Goal: Information Seeking & Learning: Check status

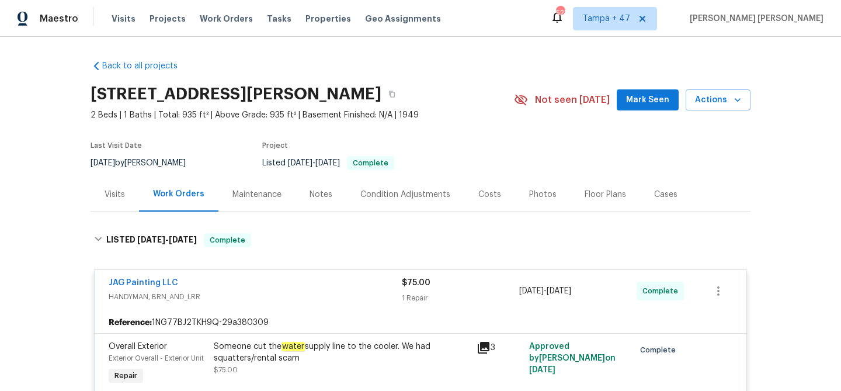
scroll to position [953, 0]
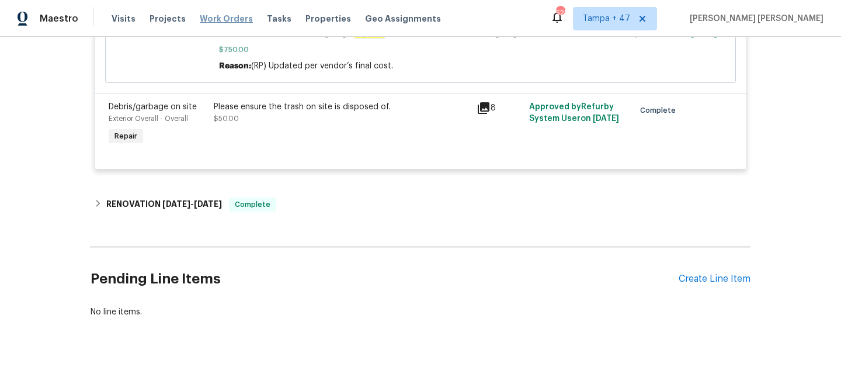
click at [213, 13] on span "Work Orders" at bounding box center [226, 19] width 53 height 12
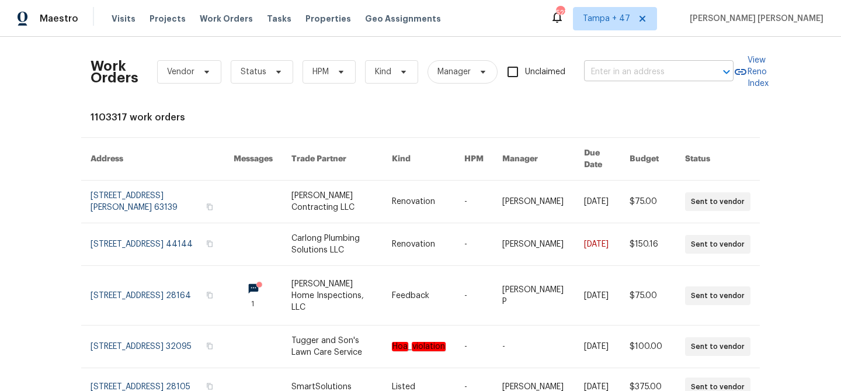
click at [629, 72] on input "text" at bounding box center [642, 72] width 117 height 18
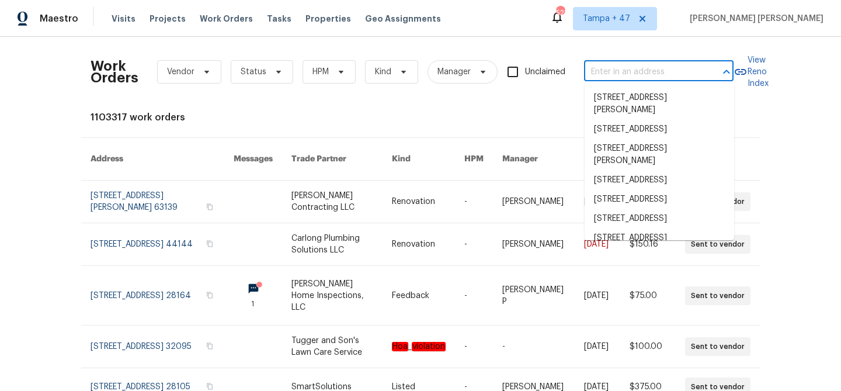
paste input "[STREET_ADDRESS][PERSON_NAME]"
type input "[STREET_ADDRESS][PERSON_NAME]"
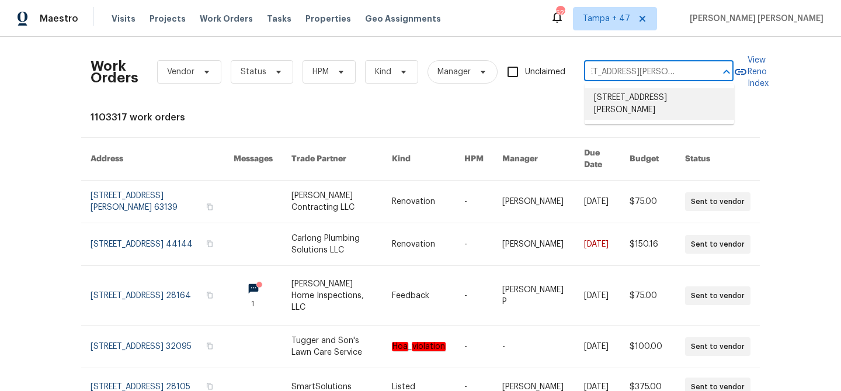
click at [634, 96] on li "[STREET_ADDRESS][PERSON_NAME]" at bounding box center [660, 104] width 150 height 32
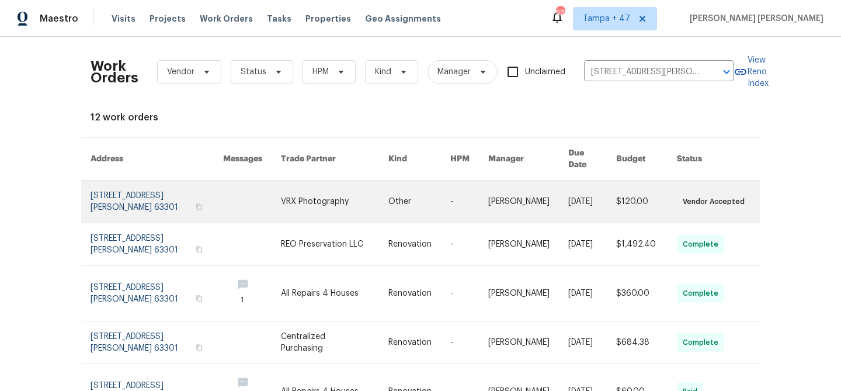
click at [614, 204] on td "$120.00" at bounding box center [637, 202] width 61 height 43
click at [429, 185] on link at bounding box center [420, 202] width 62 height 42
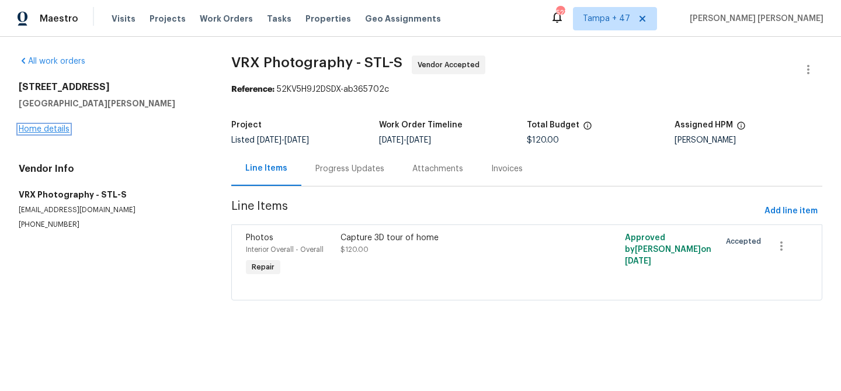
click at [57, 130] on link "Home details" at bounding box center [44, 129] width 51 height 8
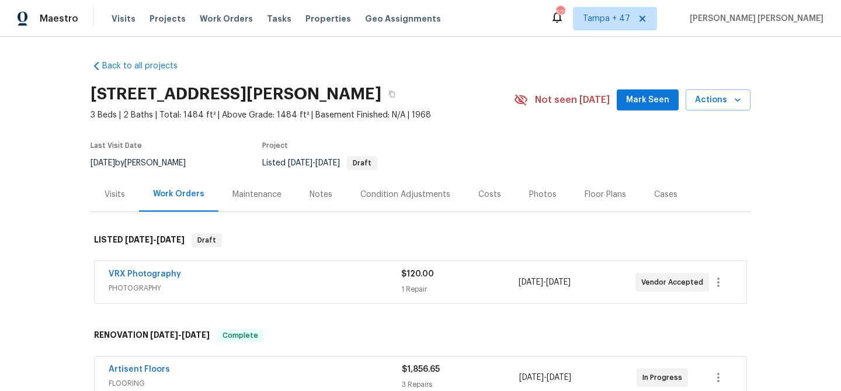
click at [125, 196] on div "Visits" at bounding box center [115, 194] width 49 height 34
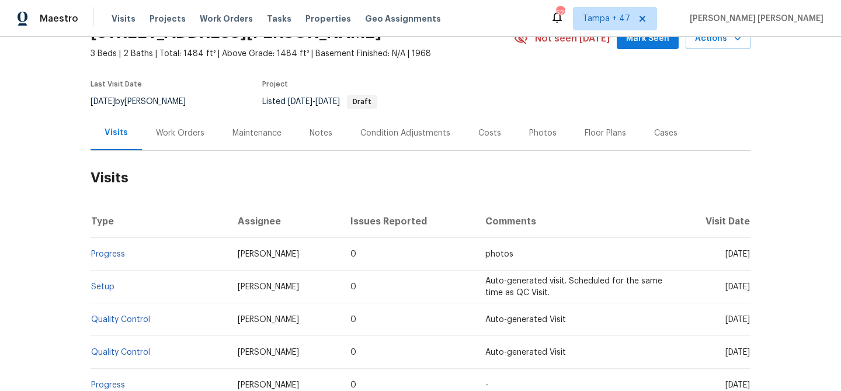
scroll to position [128, 0]
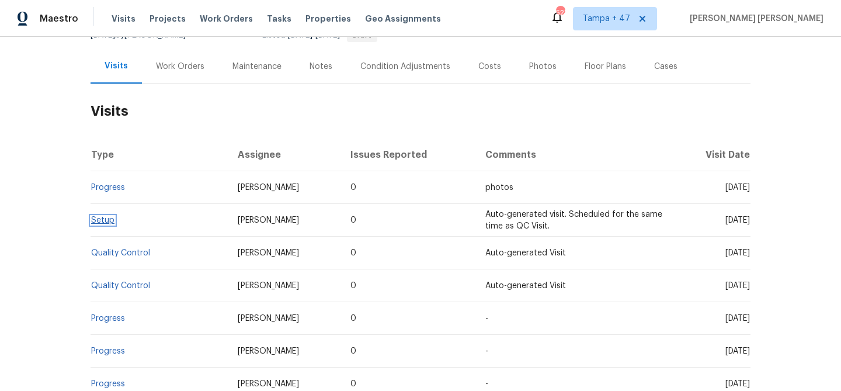
click at [108, 218] on link "Setup" at bounding box center [102, 220] width 23 height 8
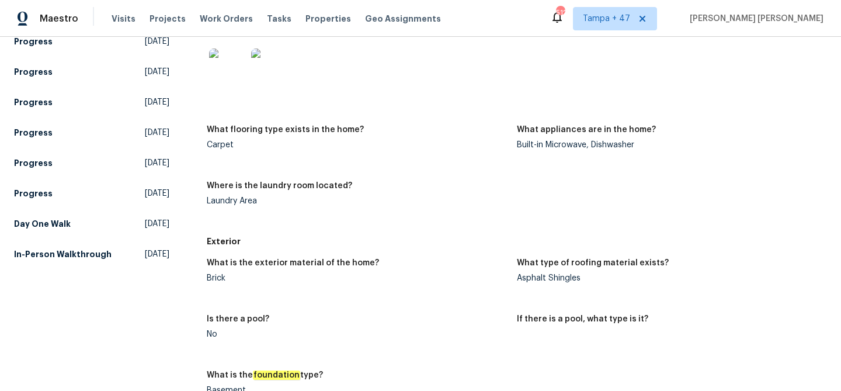
scroll to position [560, 0]
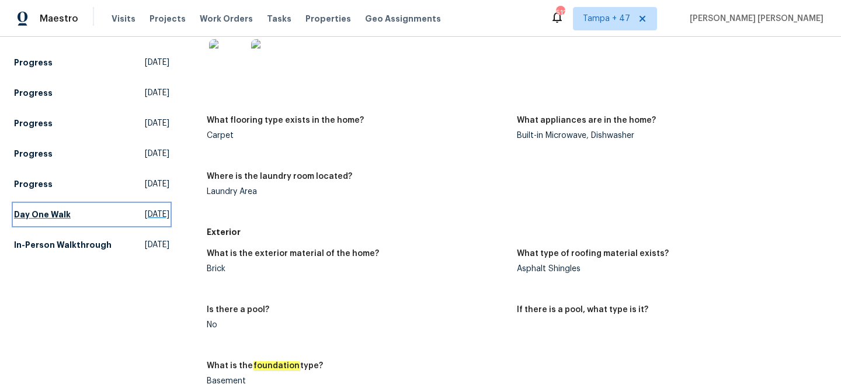
click at [49, 209] on h5 "Day One Walk" at bounding box center [42, 215] width 57 height 12
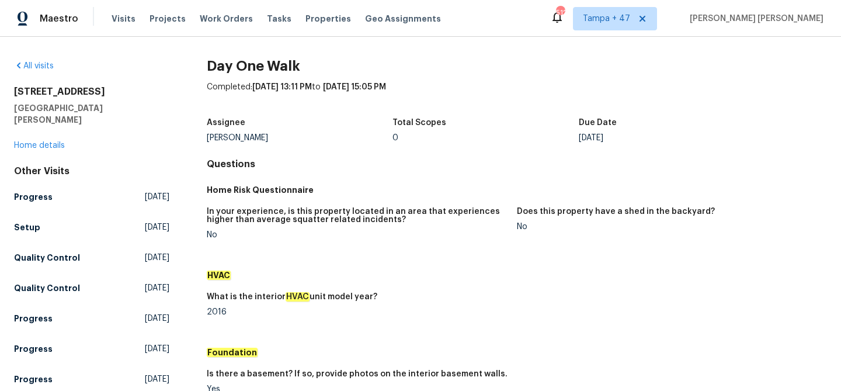
scroll to position [431, 0]
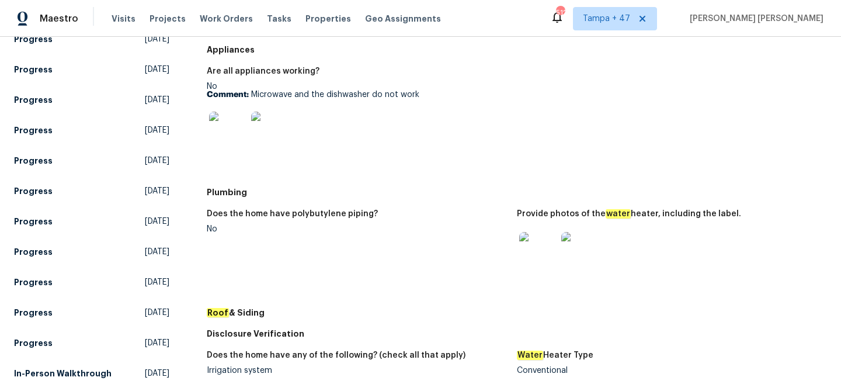
click at [536, 264] on img at bounding box center [538, 250] width 37 height 37
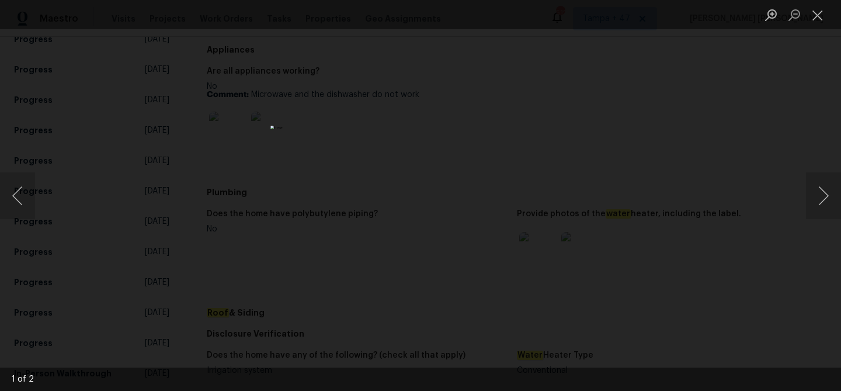
click at [420, 167] on img "Lightbox" at bounding box center [421, 196] width 300 height 140
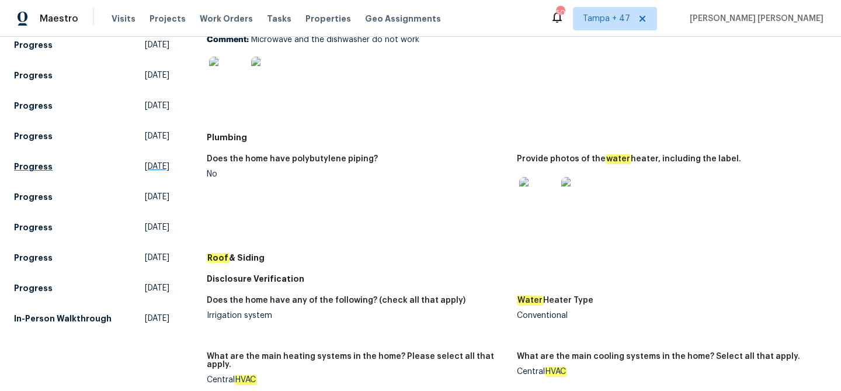
scroll to position [549, 0]
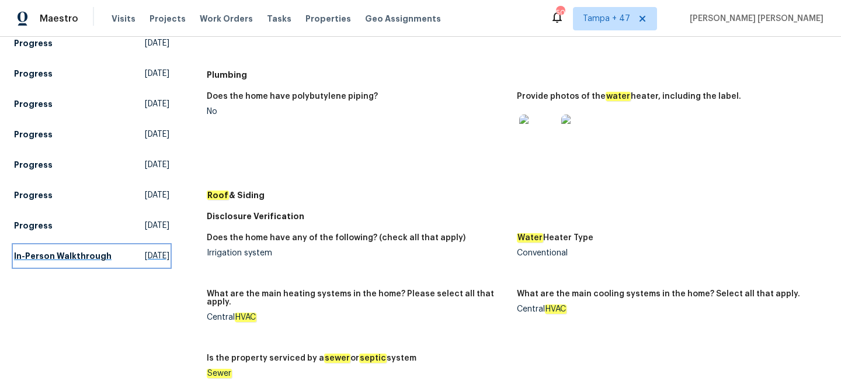
click at [145, 250] on span "[DATE]" at bounding box center [157, 256] width 25 height 12
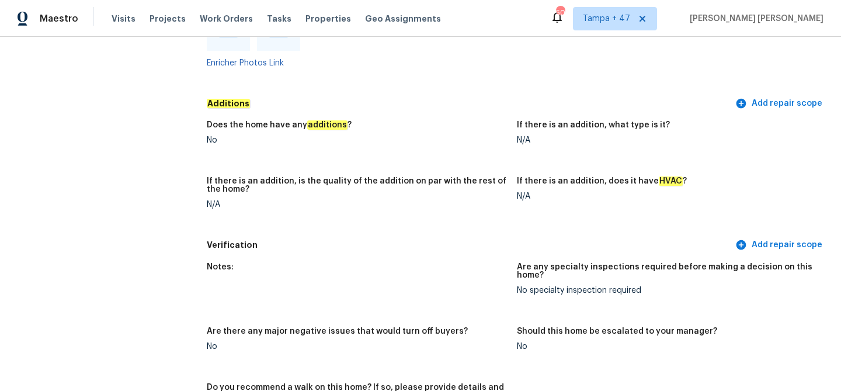
scroll to position [2471, 0]
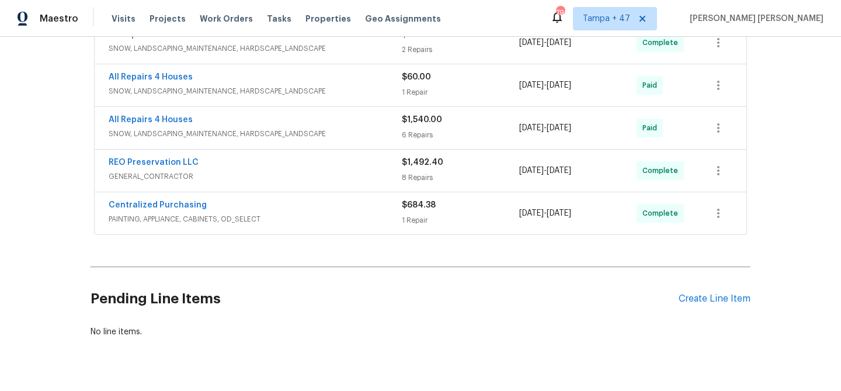
scroll to position [617, 0]
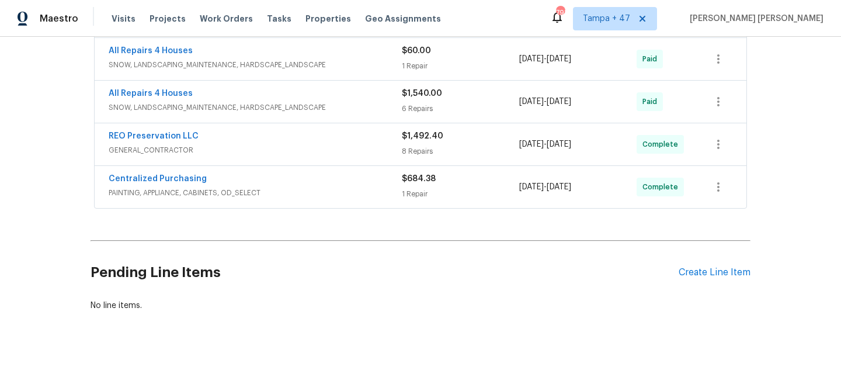
click at [303, 191] on span "PAINTING, APPLIANCE, CABINETS, OD_SELECT" at bounding box center [255, 193] width 293 height 12
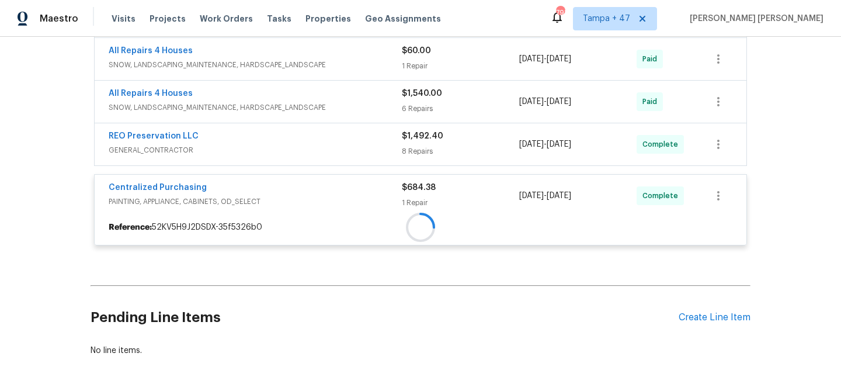
scroll to position [570, 0]
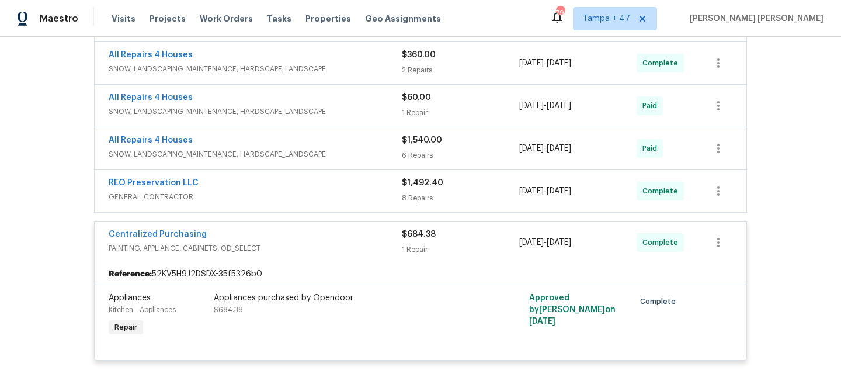
click at [287, 189] on div "REO Preservation LLC" at bounding box center [255, 184] width 293 height 14
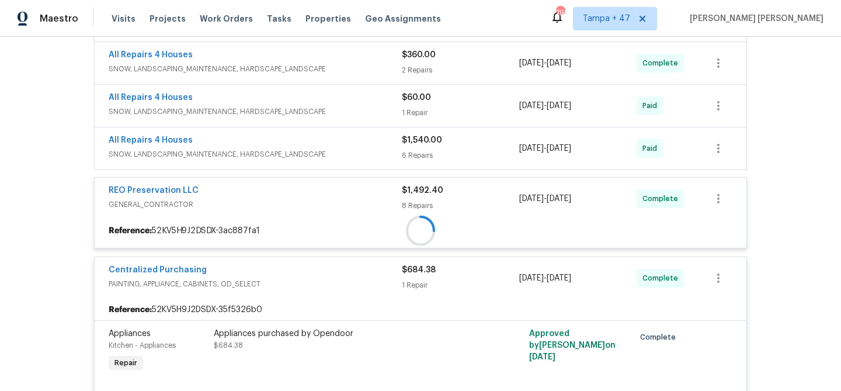
scroll to position [482, 0]
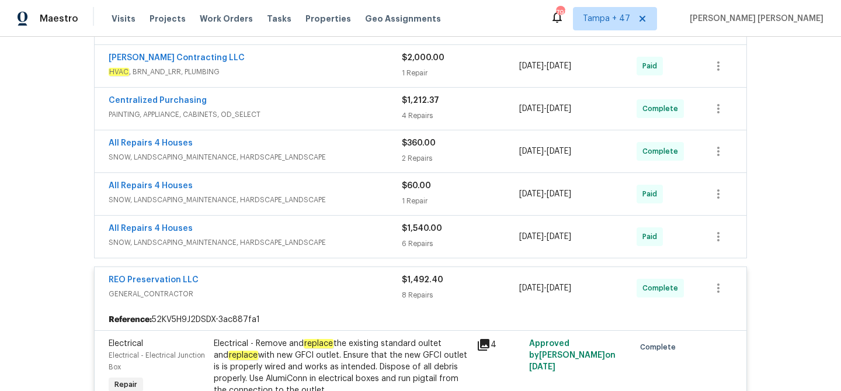
click at [326, 237] on span "SNOW, LANDSCAPING_MAINTENANCE, HARDSCAPE_LANDSCAPE" at bounding box center [255, 243] width 293 height 12
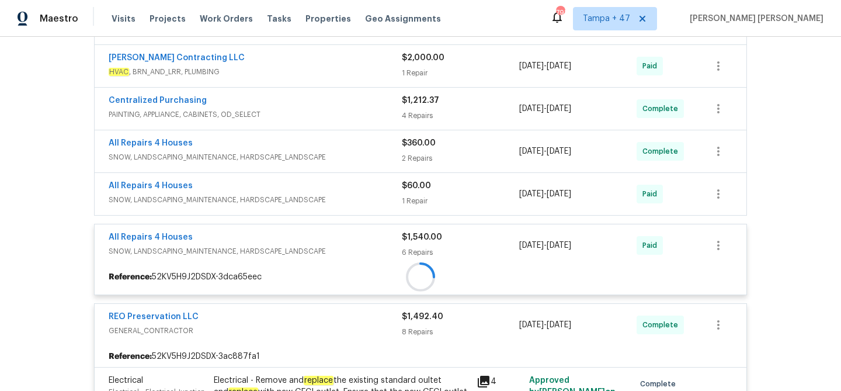
scroll to position [439, 0]
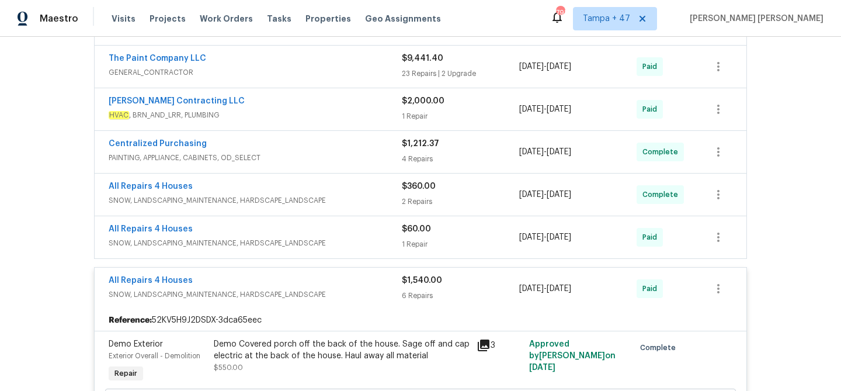
click at [345, 237] on div "All Repairs 4 Houses" at bounding box center [255, 230] width 293 height 14
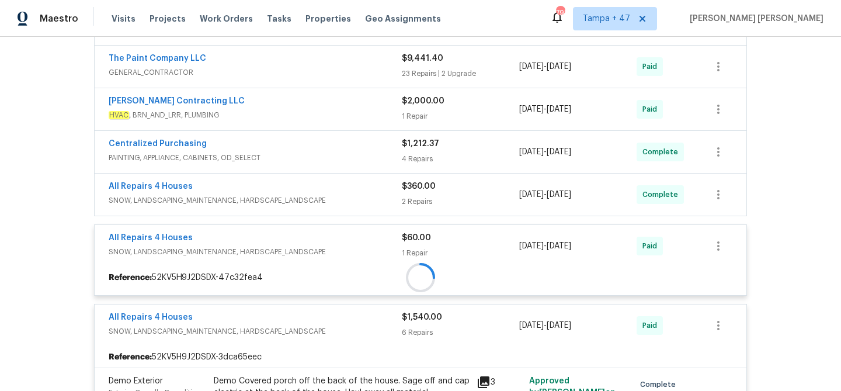
scroll to position [404, 0]
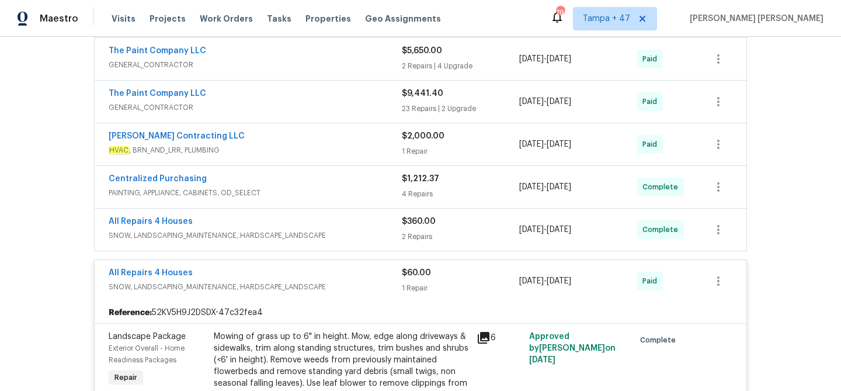
click at [356, 230] on span "SNOW, LANDSCAPING_MAINTENANCE, HARDSCAPE_LANDSCAPE" at bounding box center [255, 236] width 293 height 12
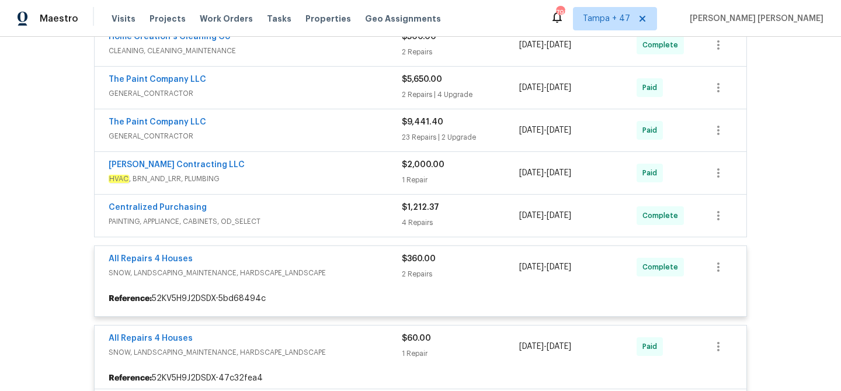
scroll to position [368, 0]
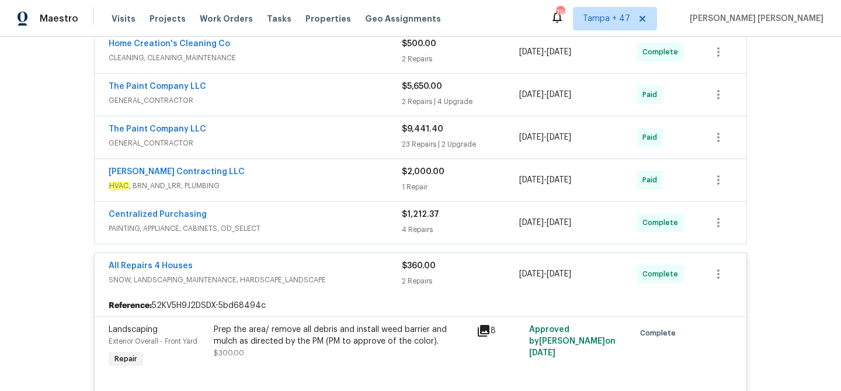
click at [370, 227] on span "PAINTING, APPLIANCE, CABINETS, OD_SELECT" at bounding box center [255, 229] width 293 height 12
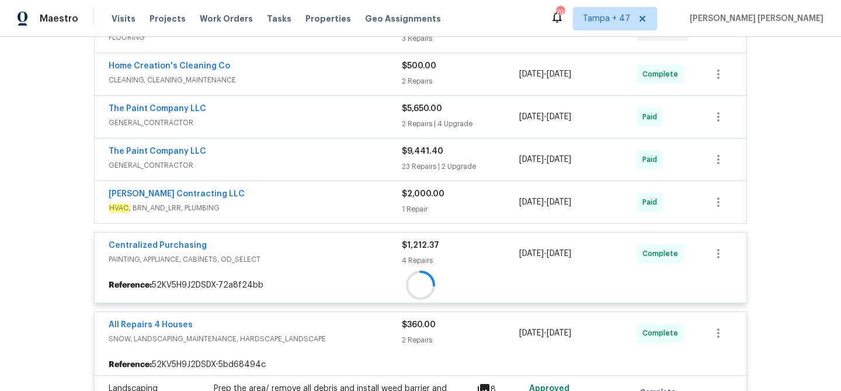
scroll to position [342, 0]
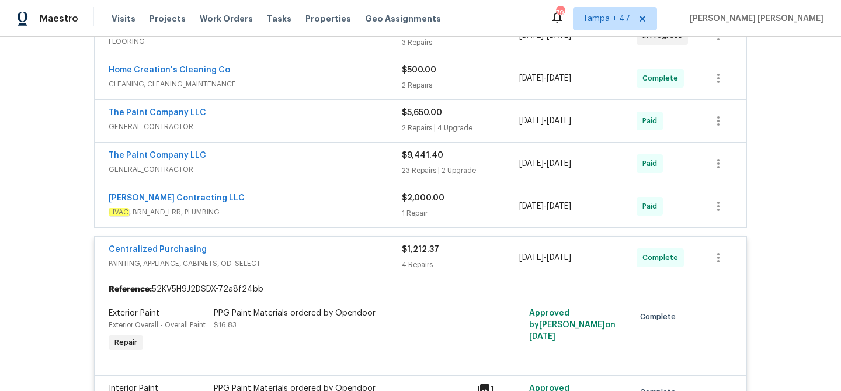
click at [383, 207] on span "HVAC , BRN_AND_LRR, PLUMBING" at bounding box center [255, 212] width 293 height 12
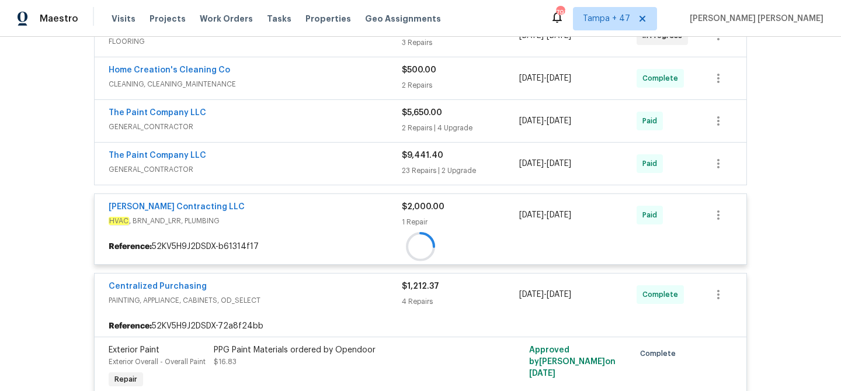
scroll to position [285, 0]
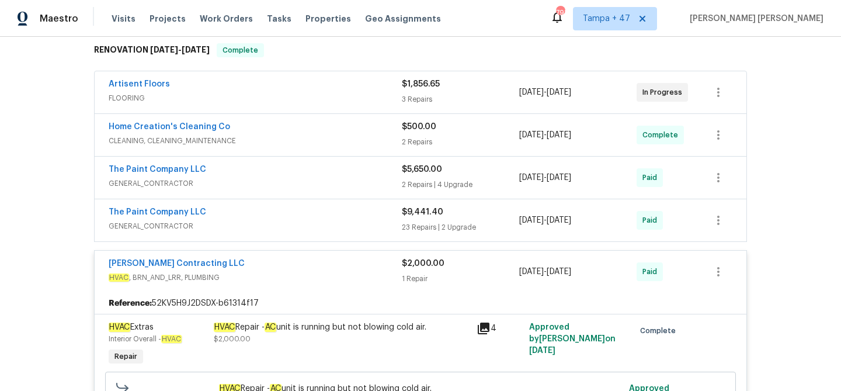
click at [375, 218] on div "The Paint Company LLC" at bounding box center [255, 213] width 293 height 14
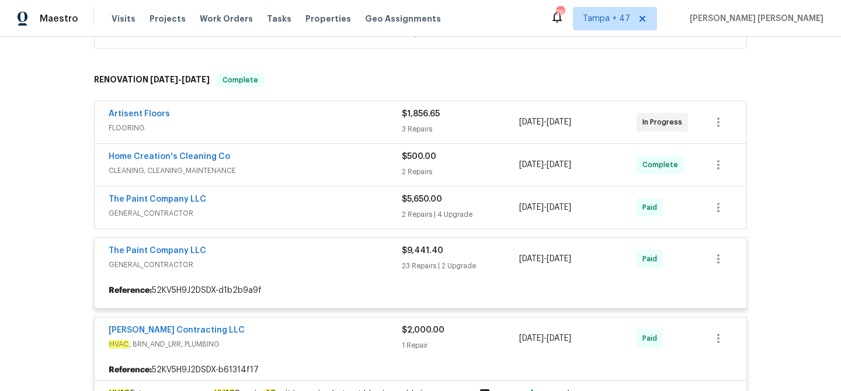
scroll to position [255, 0]
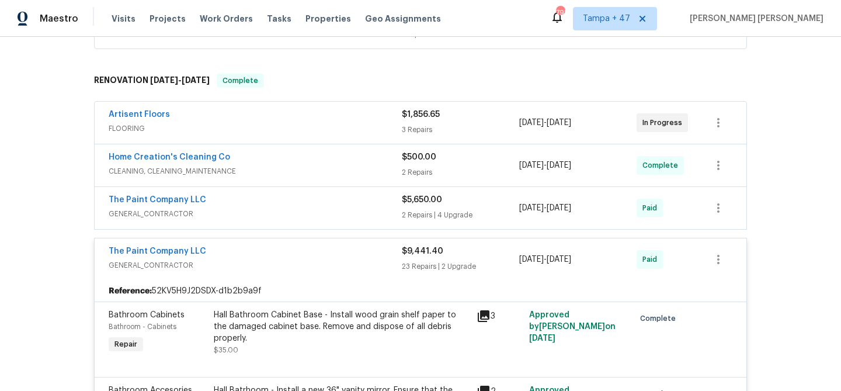
click at [382, 203] on div "The Paint Company LLC" at bounding box center [255, 201] width 293 height 14
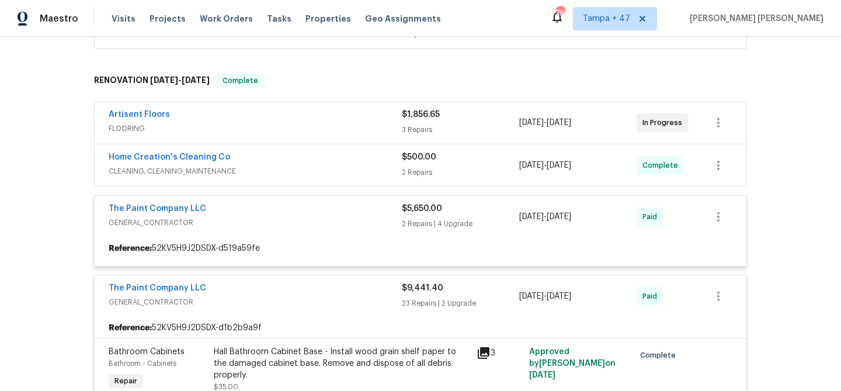
scroll to position [227, 0]
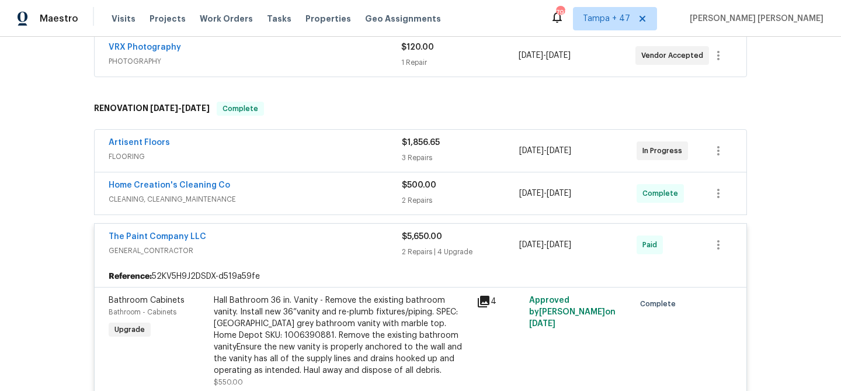
click at [366, 195] on span "CLEANING, CLEANING_MAINTENANCE" at bounding box center [255, 199] width 293 height 12
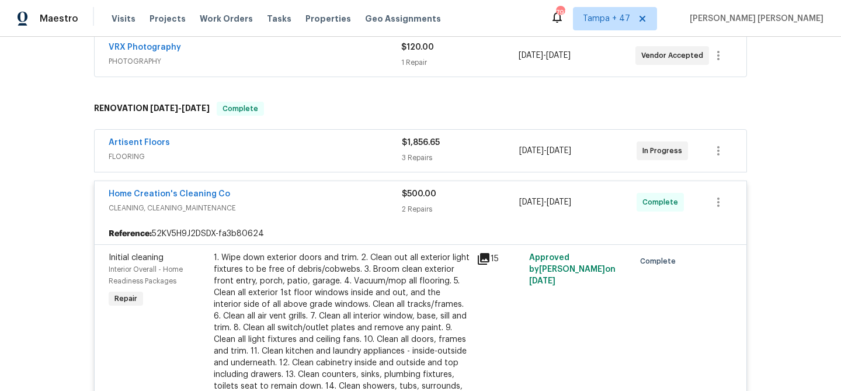
click at [378, 156] on span "FLOORING" at bounding box center [255, 157] width 293 height 12
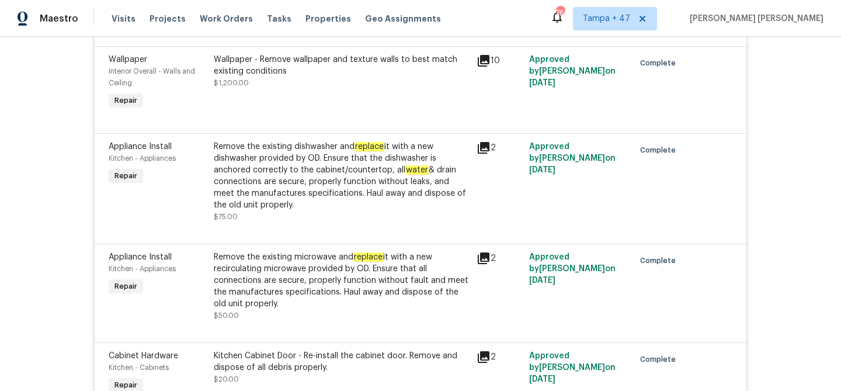
scroll to position [3637, 0]
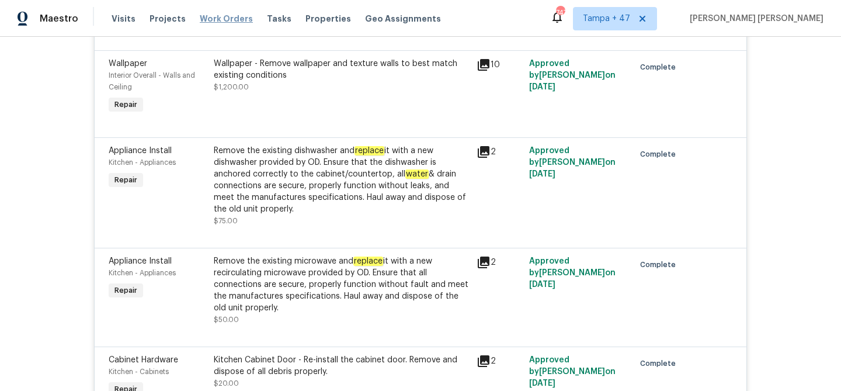
click at [205, 18] on span "Work Orders" at bounding box center [226, 19] width 53 height 12
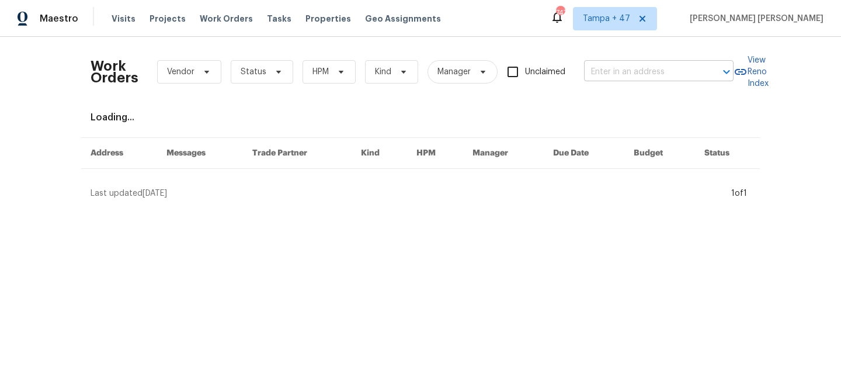
click at [607, 71] on input "text" at bounding box center [642, 72] width 117 height 18
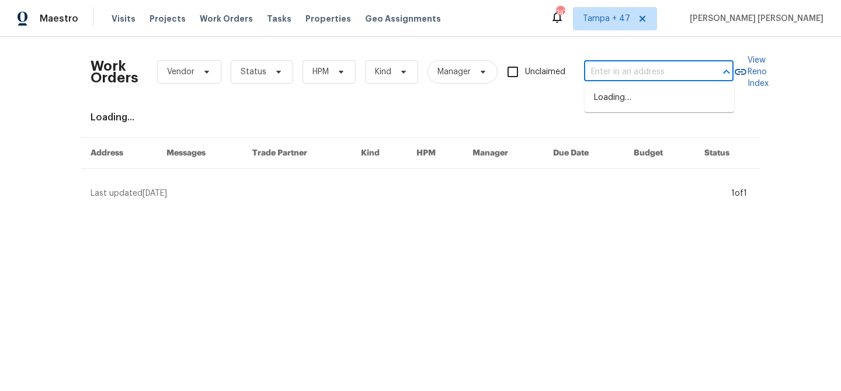
paste input "2381 Gross Point Ln, Wildwood, MO 63011"
type input "2381 Gross Point Ln, Wildwood, MO 63011"
click at [638, 96] on li "2381 Gross Point Ln, Wildwood, MO 63011" at bounding box center [660, 97] width 150 height 19
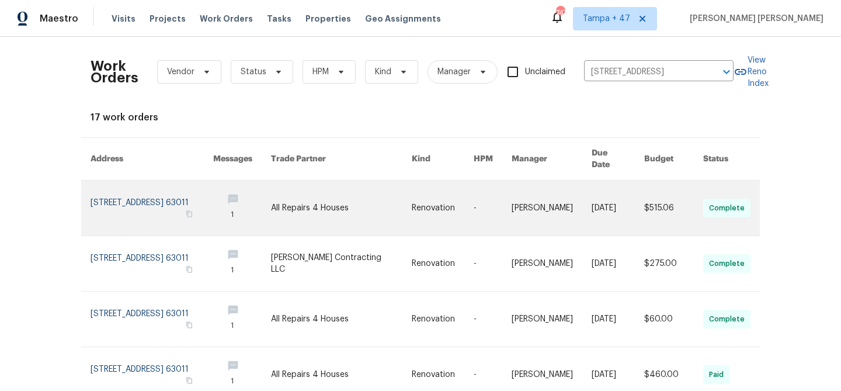
click at [633, 183] on link at bounding box center [618, 208] width 53 height 55
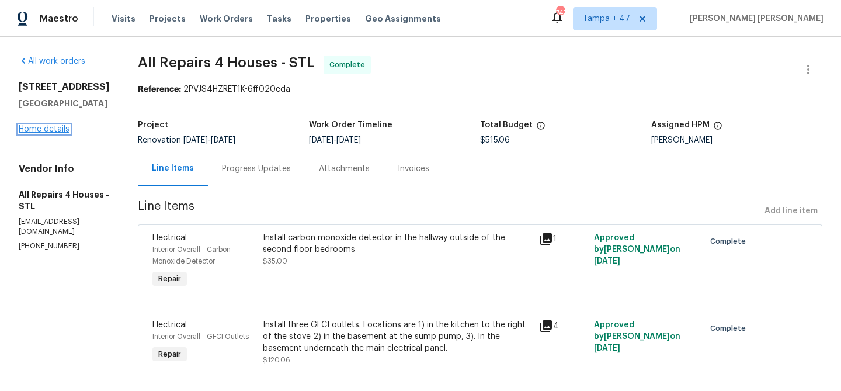
click at [44, 133] on link "Home details" at bounding box center [44, 129] width 51 height 8
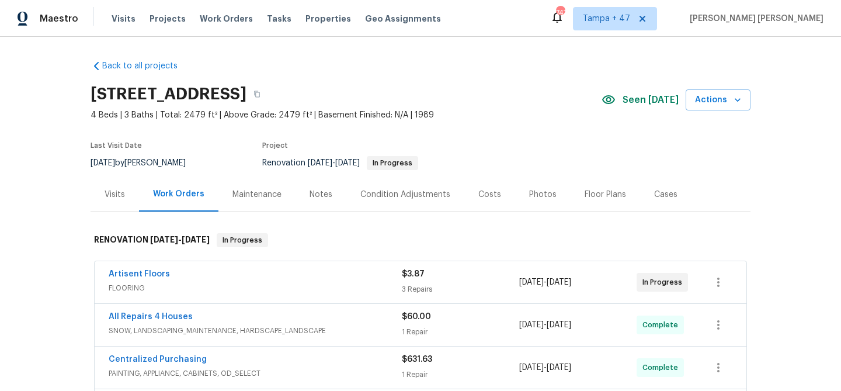
click at [109, 193] on div "Visits" at bounding box center [115, 195] width 20 height 12
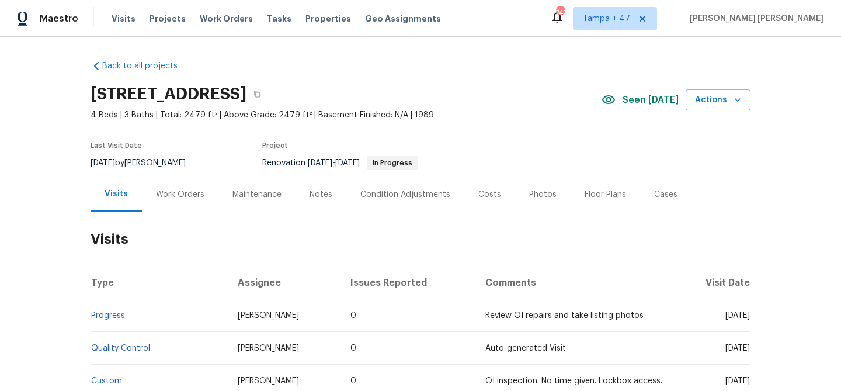
click at [169, 190] on div "Work Orders" at bounding box center [180, 195] width 49 height 12
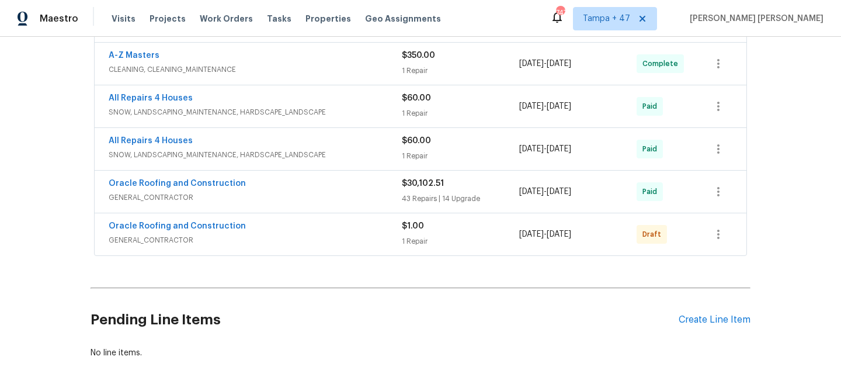
scroll to position [698, 0]
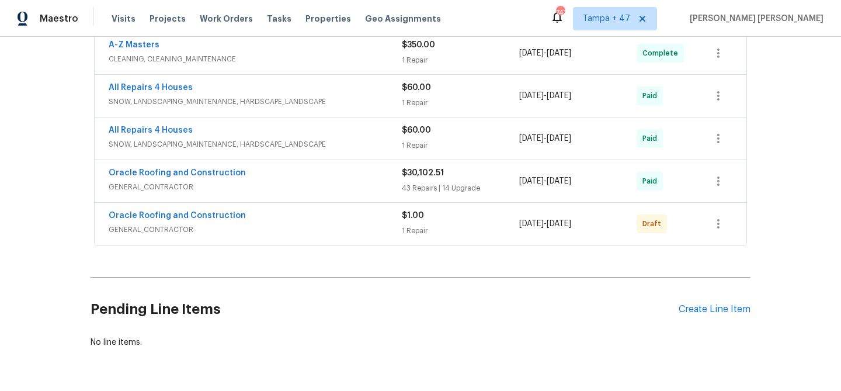
click at [326, 225] on span "GENERAL_CONTRACTOR" at bounding box center [255, 230] width 293 height 12
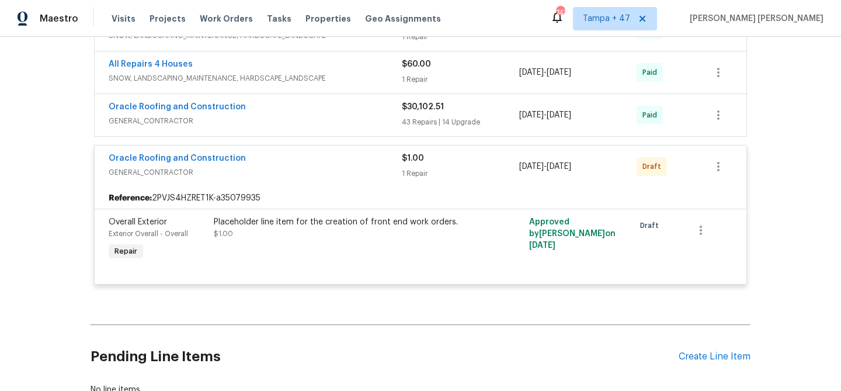
scroll to position [729, 0]
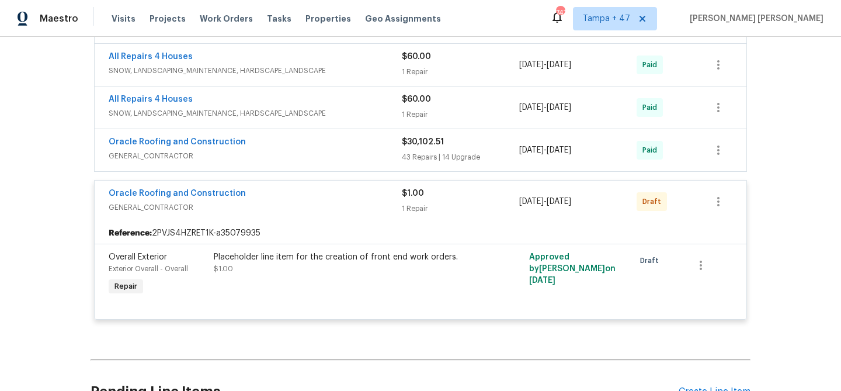
click at [359, 154] on span "GENERAL_CONTRACTOR" at bounding box center [255, 156] width 293 height 12
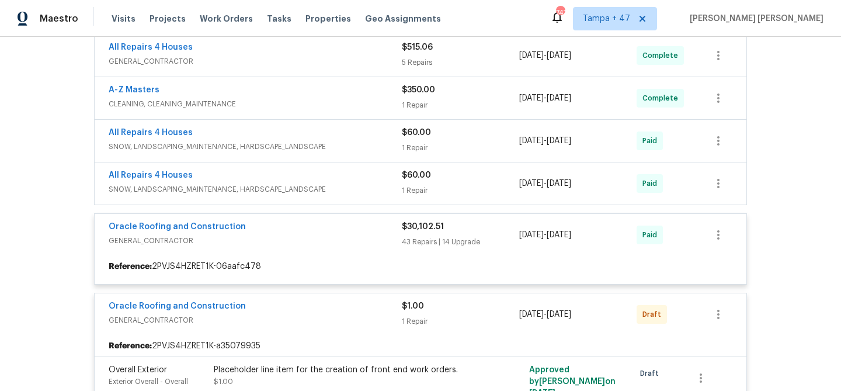
scroll to position [653, 0]
click at [361, 179] on div at bounding box center [421, 7] width 660 height 876
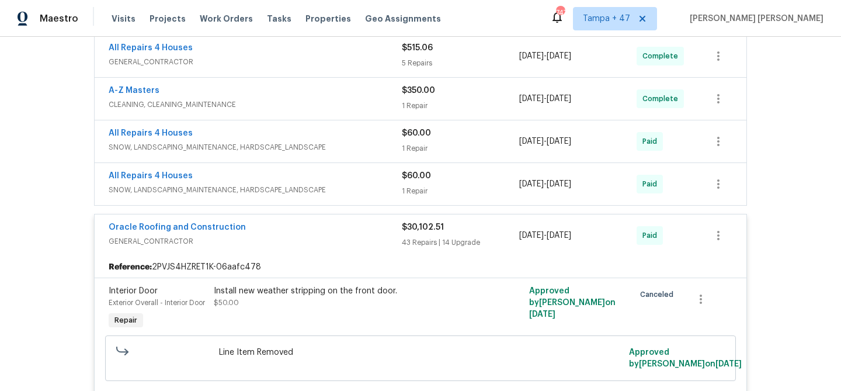
click at [366, 175] on div "All Repairs 4 Houses" at bounding box center [255, 177] width 293 height 14
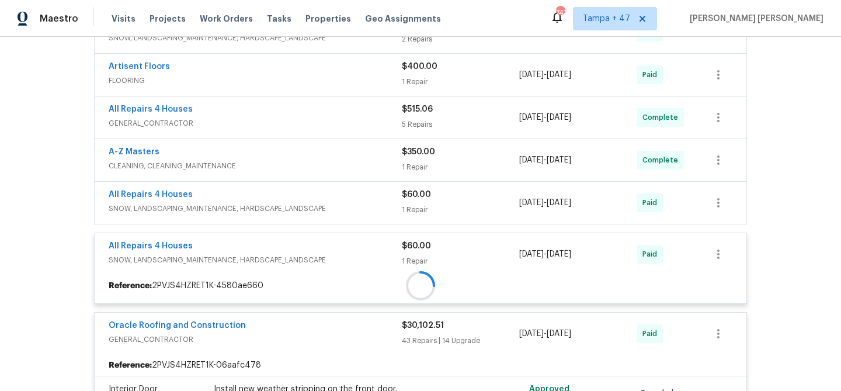
scroll to position [565, 0]
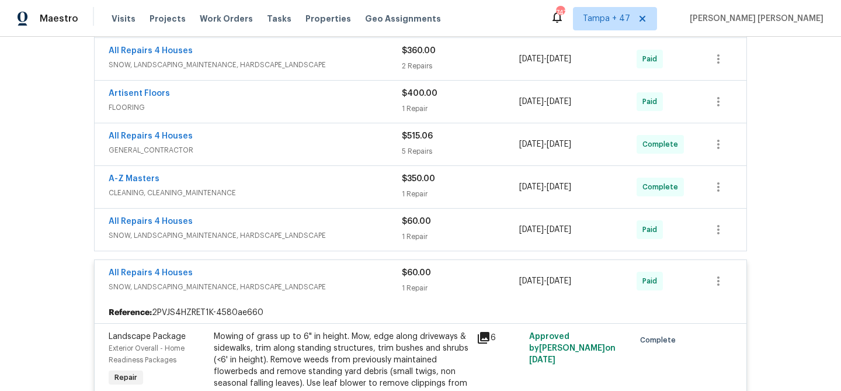
click at [372, 221] on div "All Repairs 4 Houses" at bounding box center [255, 223] width 293 height 14
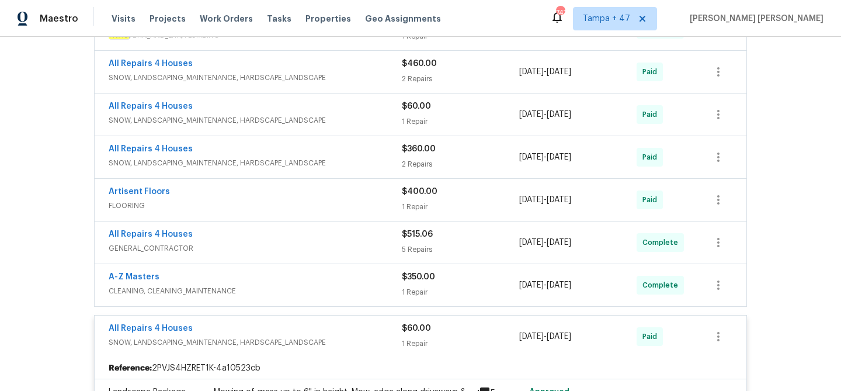
scroll to position [465, 0]
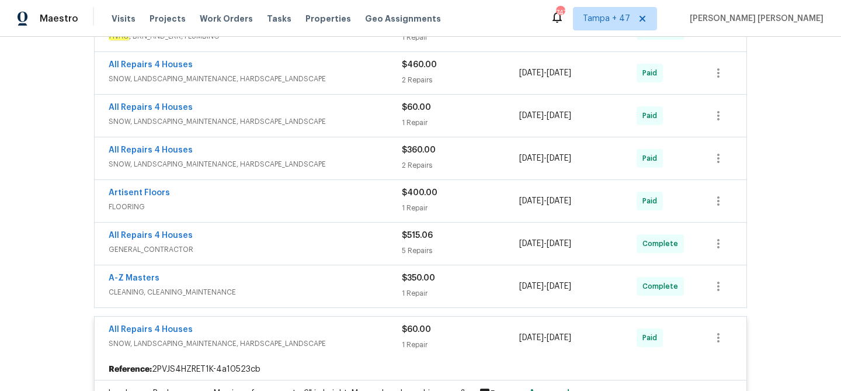
click at [370, 285] on div "A-Z Masters" at bounding box center [255, 279] width 293 height 14
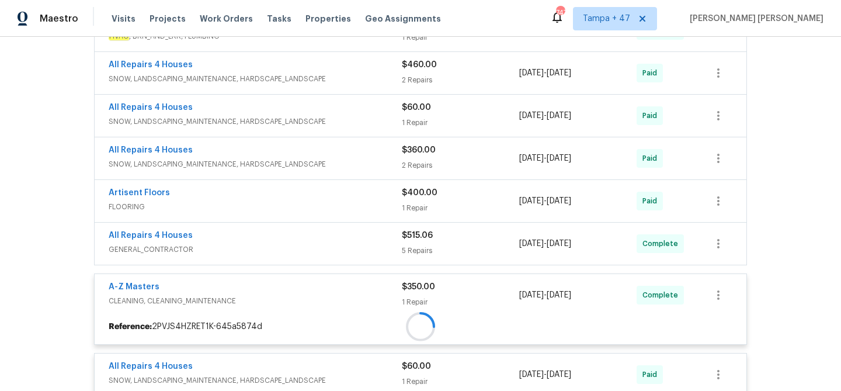
scroll to position [452, 0]
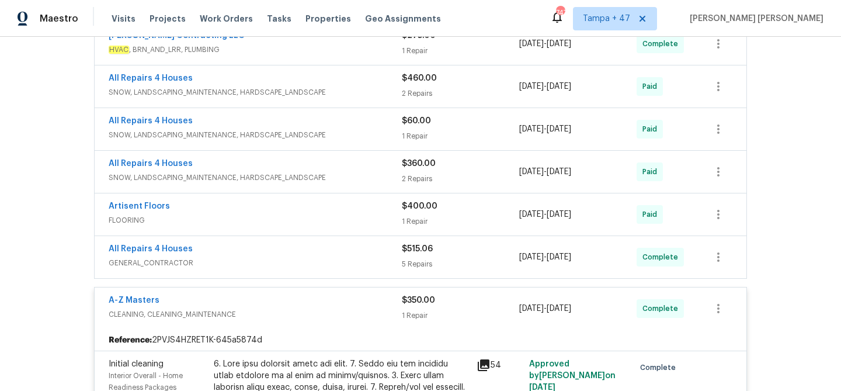
click at [378, 252] on div "All Repairs 4 Houses" at bounding box center [255, 250] width 293 height 14
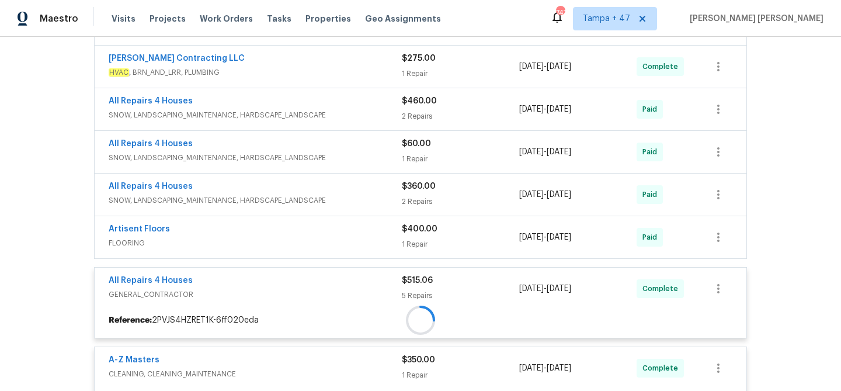
scroll to position [420, 0]
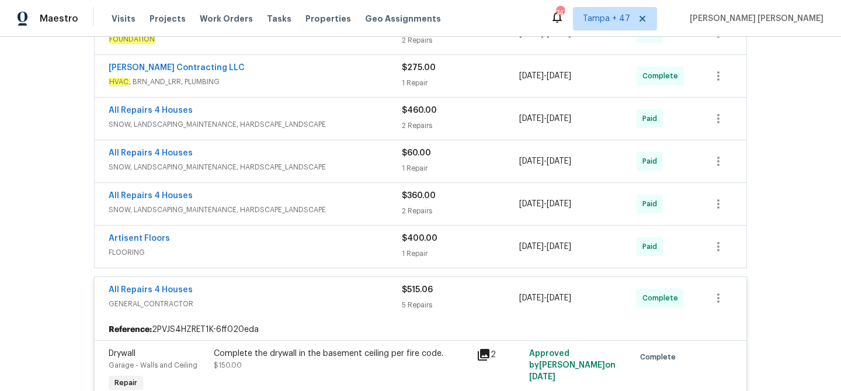
click at [365, 241] on div "Artisent Floors" at bounding box center [255, 240] width 293 height 14
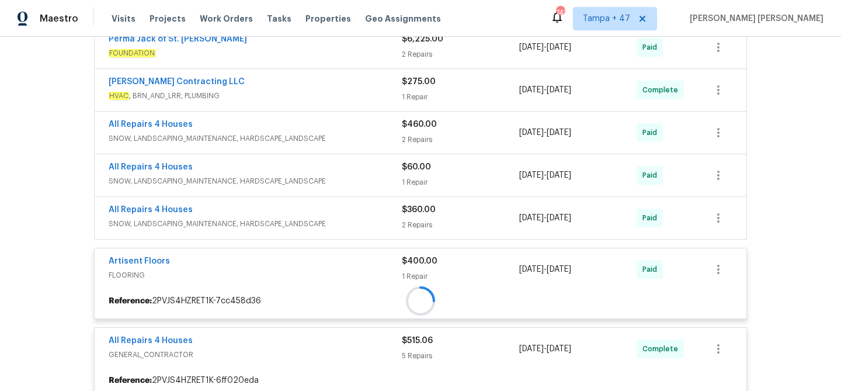
scroll to position [395, 0]
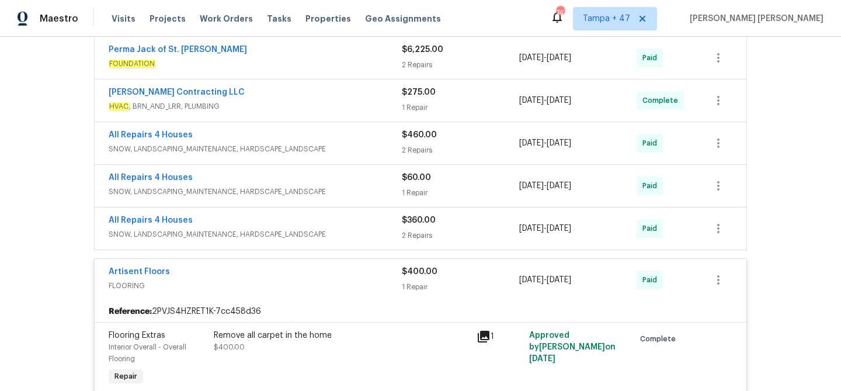
click at [370, 223] on div "All Repairs 4 Houses" at bounding box center [255, 221] width 293 height 14
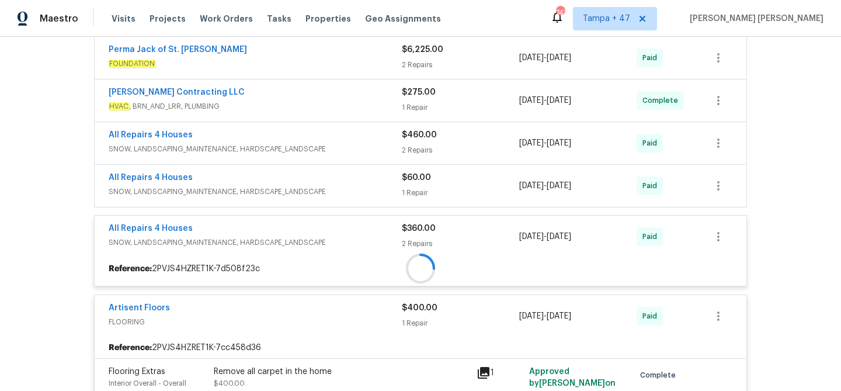
scroll to position [366, 0]
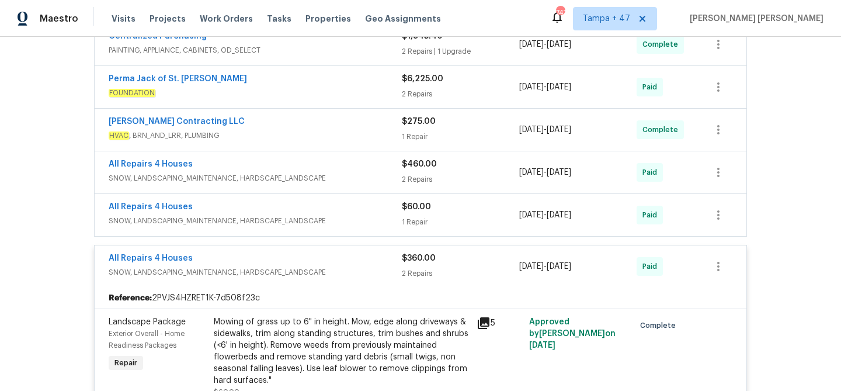
click at [375, 212] on div "All Repairs 4 Houses" at bounding box center [255, 208] width 293 height 14
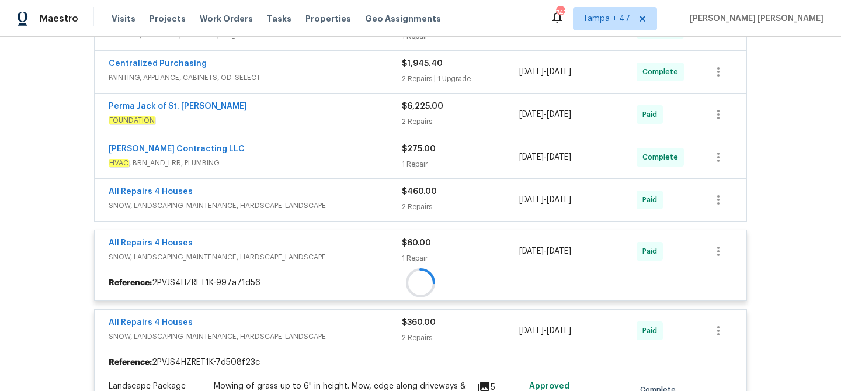
scroll to position [331, 0]
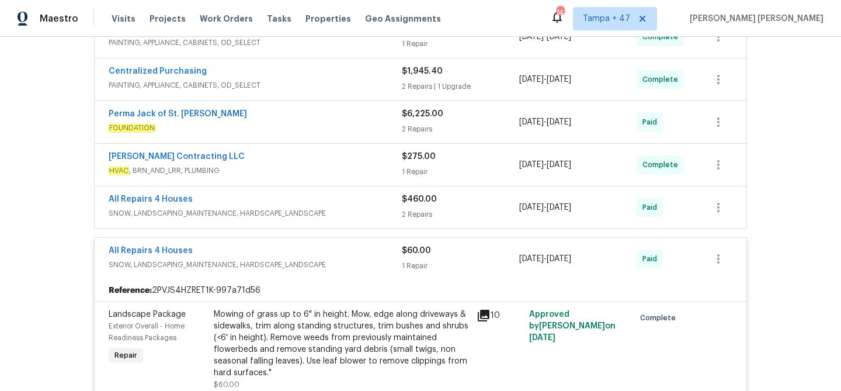
click at [378, 198] on div "All Repairs 4 Houses" at bounding box center [255, 200] width 293 height 14
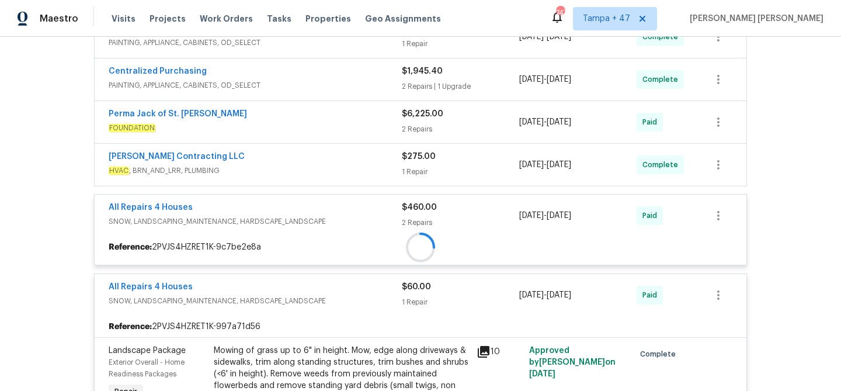
scroll to position [293, 0]
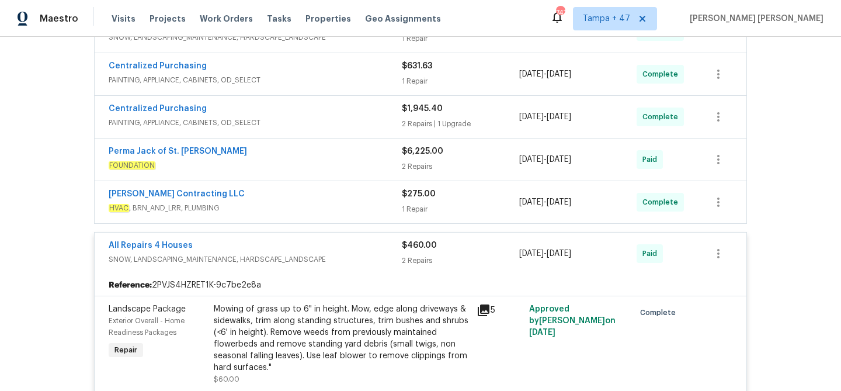
click at [367, 200] on div "[PERSON_NAME] Contracting LLC" at bounding box center [255, 195] width 293 height 14
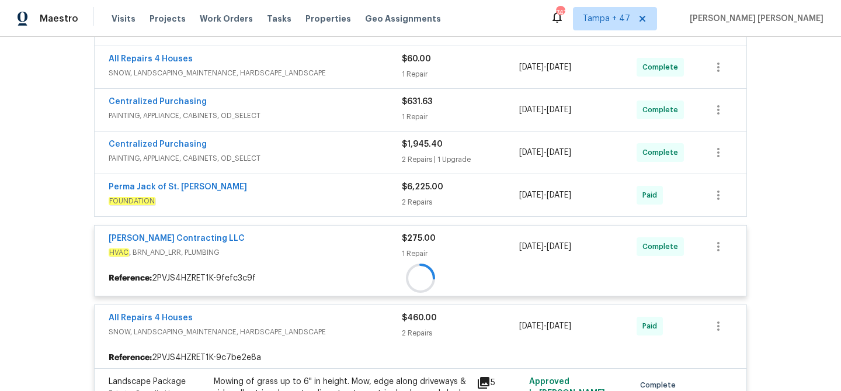
scroll to position [245, 0]
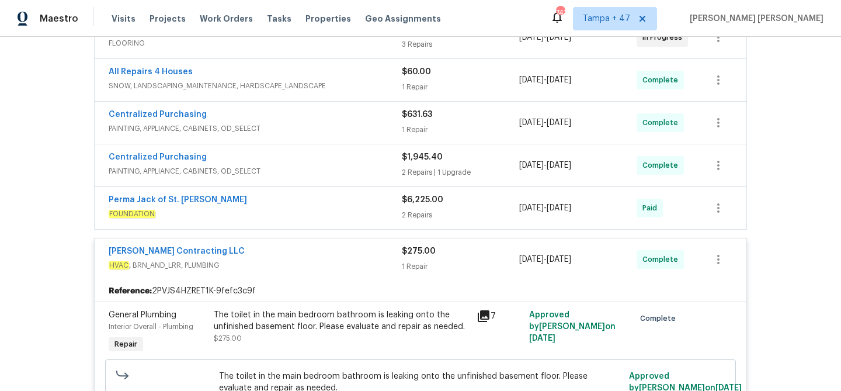
click at [366, 201] on div "Perma Jack of St. Louis" at bounding box center [255, 201] width 293 height 14
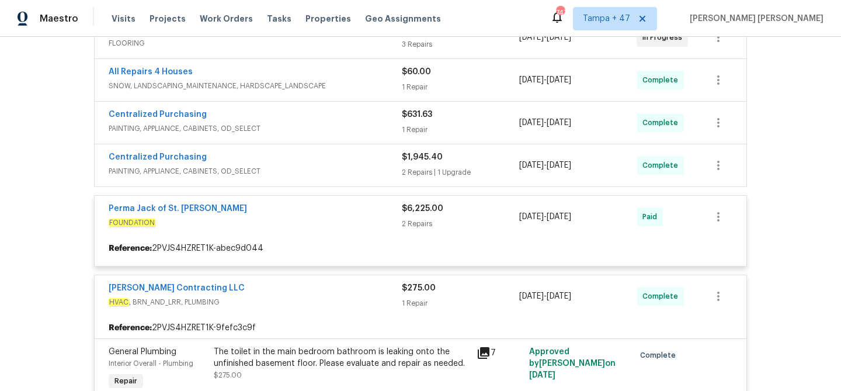
scroll to position [206, 0]
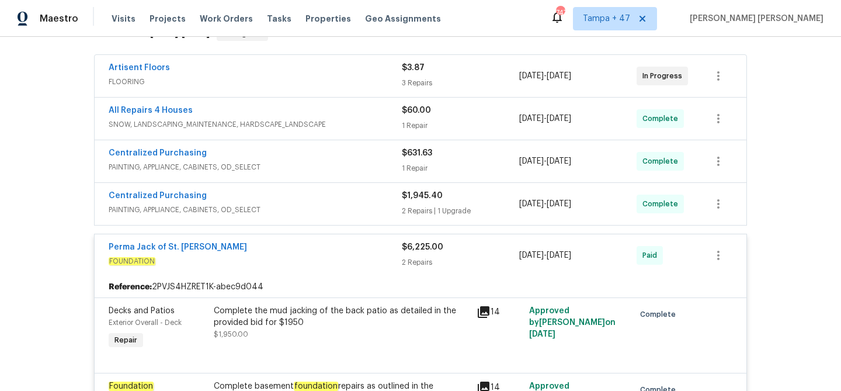
click at [375, 200] on div "Centralized Purchasing" at bounding box center [255, 197] width 293 height 14
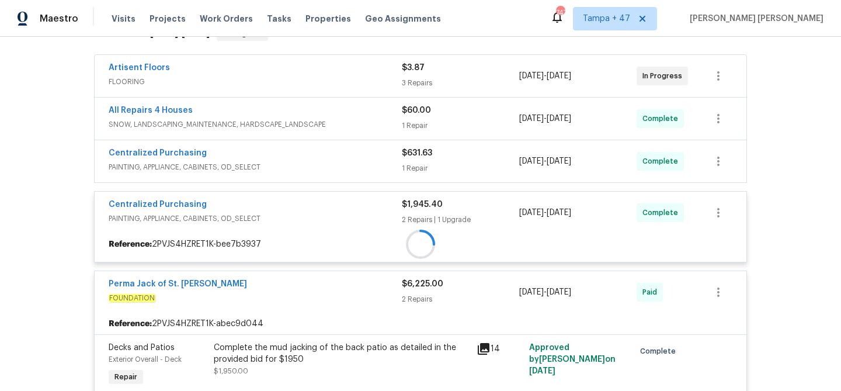
scroll to position [179, 0]
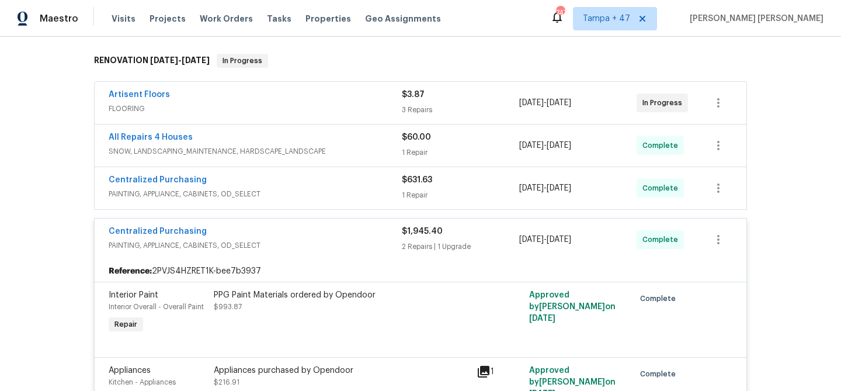
click at [379, 192] on span "PAINTING, APPLIANCE, CABINETS, OD_SELECT" at bounding box center [255, 194] width 293 height 12
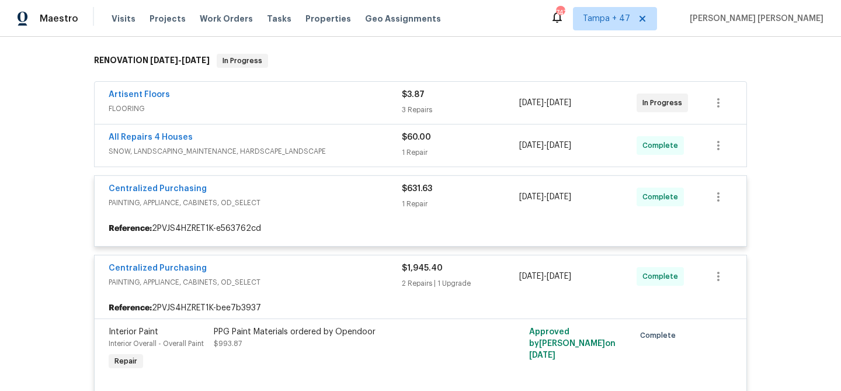
scroll to position [157, 0]
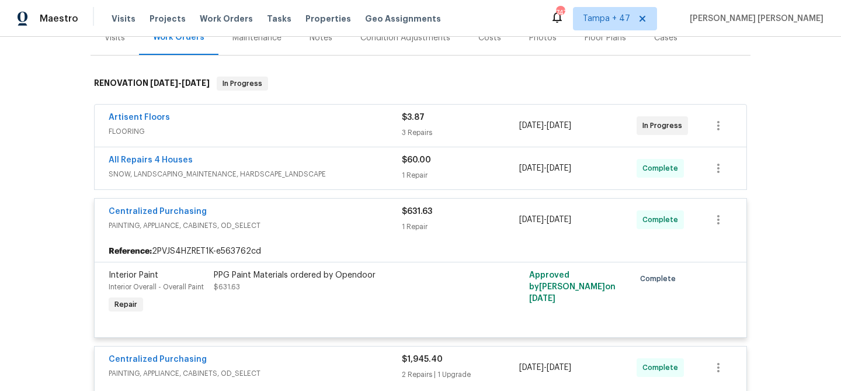
click at [380, 168] on span "SNOW, LANDSCAPING_MAINTENANCE, HARDSCAPE_LANDSCAPE" at bounding box center [255, 174] width 293 height 12
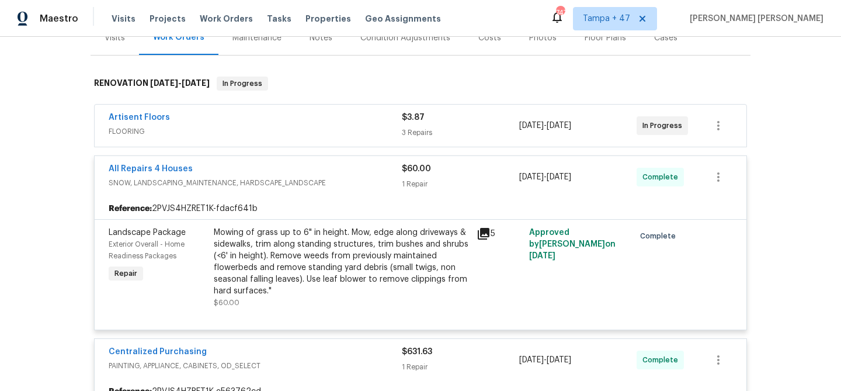
click at [366, 130] on span "FLOORING" at bounding box center [255, 132] width 293 height 12
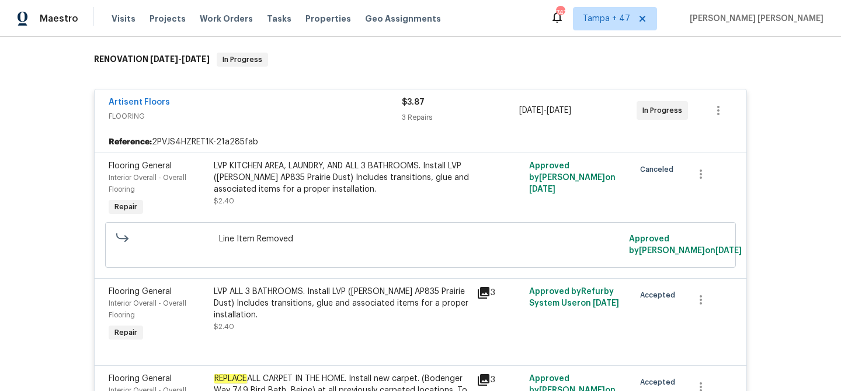
scroll to position [181, 0]
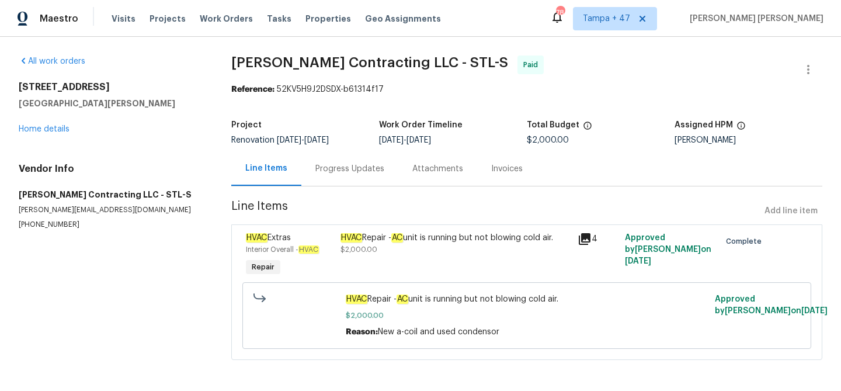
click at [341, 174] on div "Progress Updates" at bounding box center [350, 169] width 69 height 12
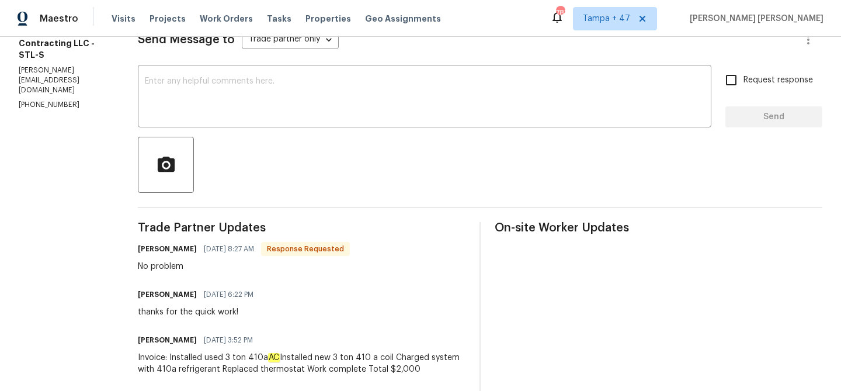
scroll to position [172, 0]
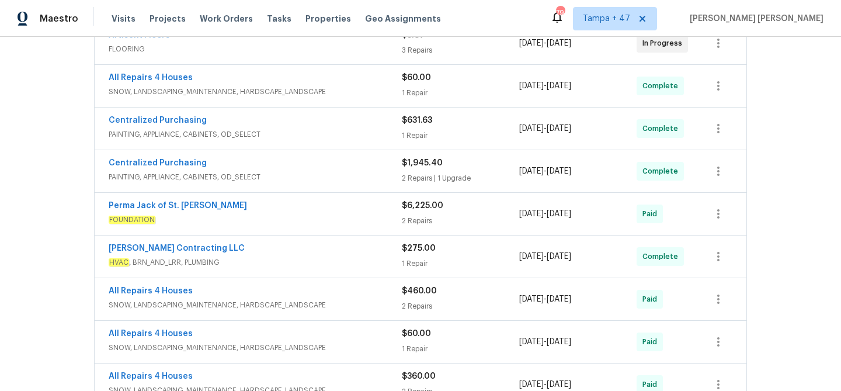
scroll to position [678, 0]
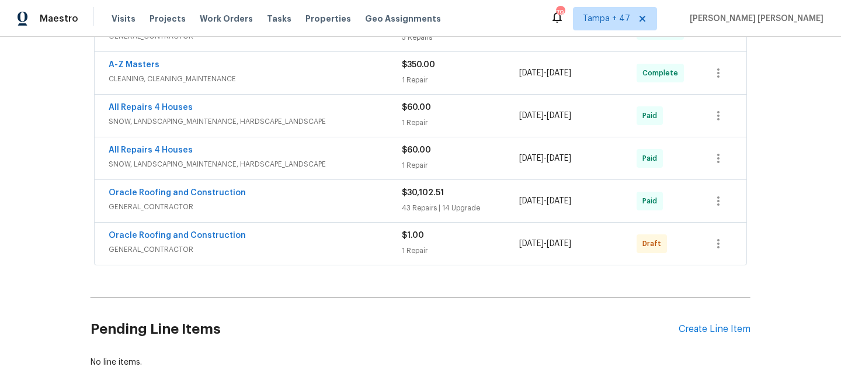
click at [325, 236] on div "Oracle Roofing and Construction" at bounding box center [255, 237] width 293 height 14
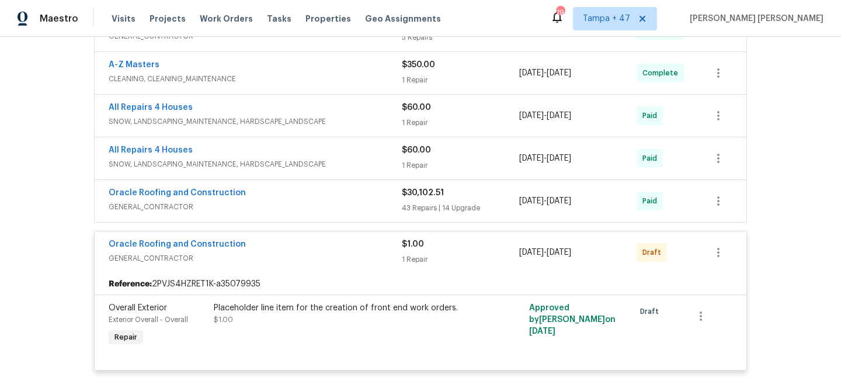
click at [346, 207] on span "GENERAL_CONTRACTOR" at bounding box center [255, 207] width 293 height 12
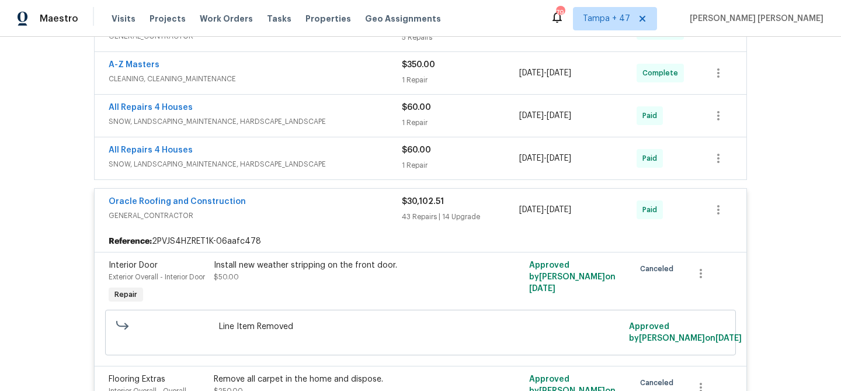
click at [358, 165] on span "SNOW, LANDSCAPING_MAINTENANCE, HARDSCAPE_LANDSCAPE" at bounding box center [255, 164] width 293 height 12
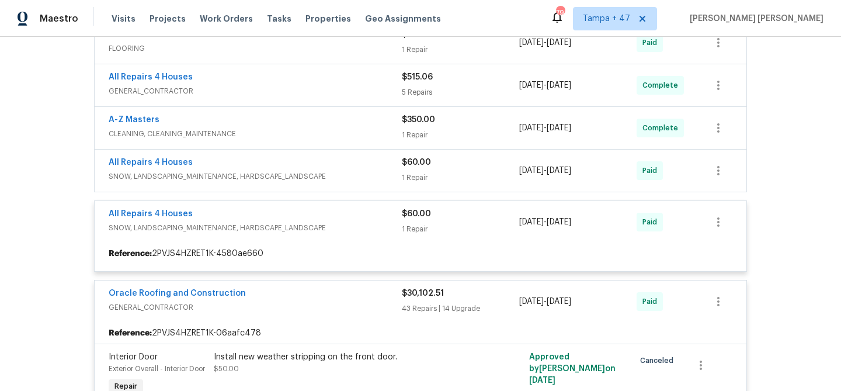
scroll to position [612, 0]
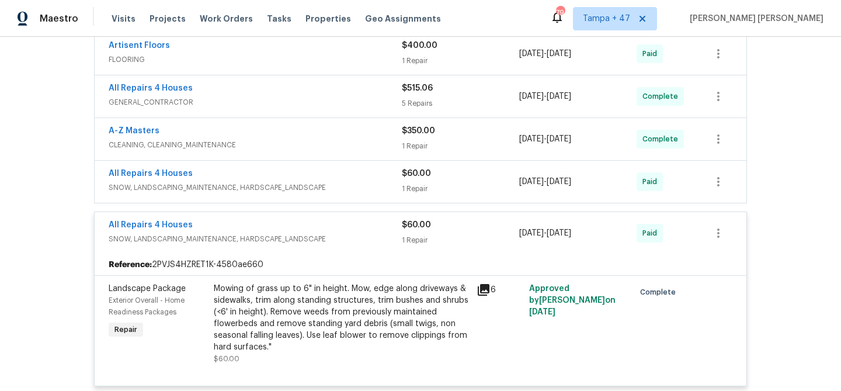
click at [378, 181] on div "All Repairs 4 Houses" at bounding box center [255, 175] width 293 height 14
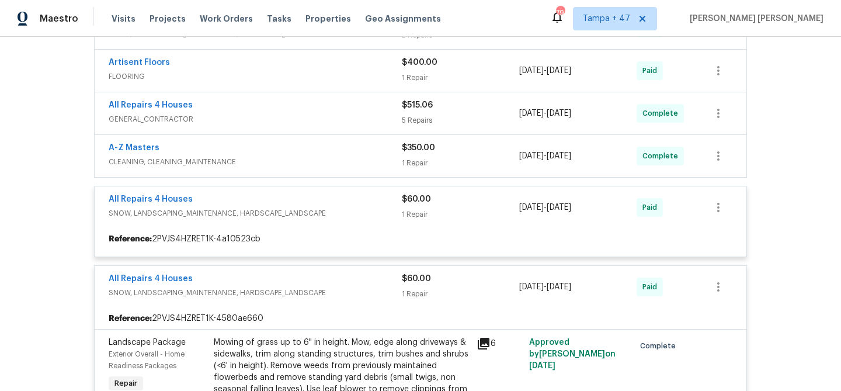
scroll to position [593, 0]
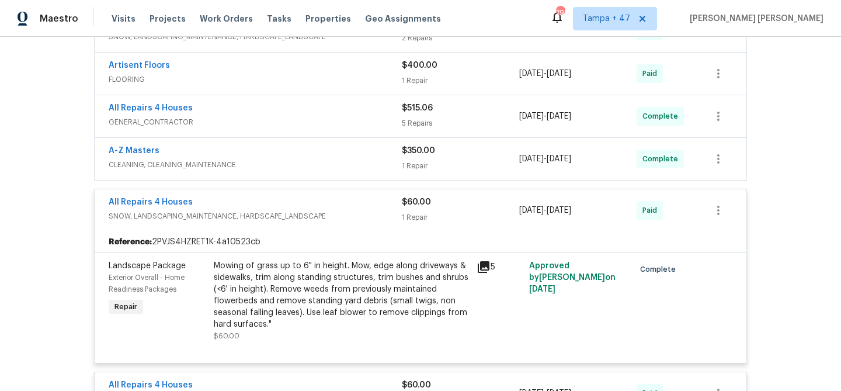
click at [386, 161] on span "CLEANING, CLEANING_MAINTENANCE" at bounding box center [255, 165] width 293 height 12
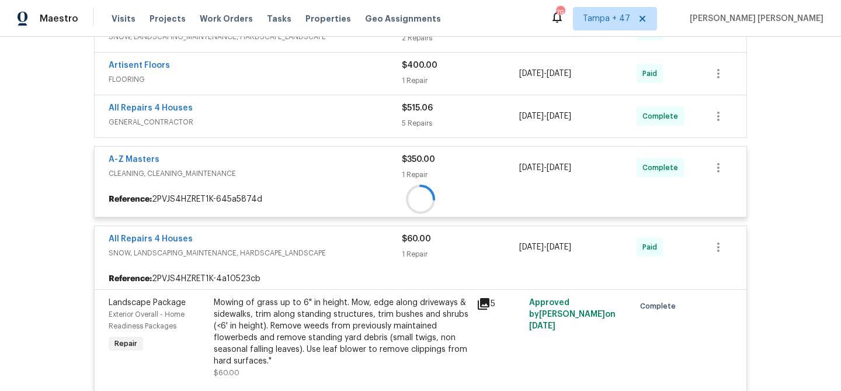
scroll to position [559, 0]
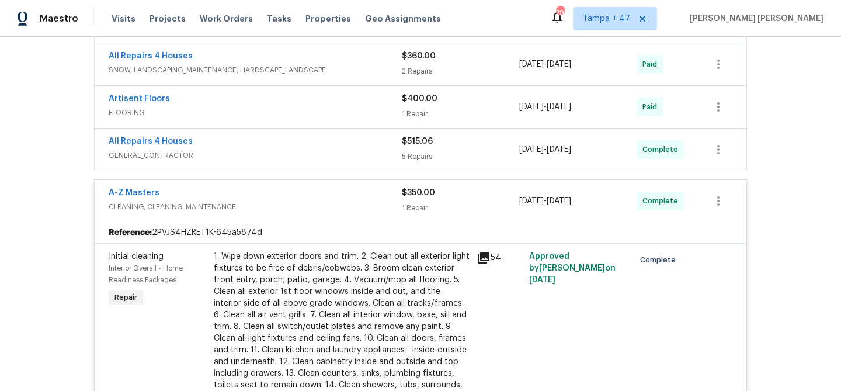
click at [386, 161] on span "GENERAL_CONTRACTOR" at bounding box center [255, 156] width 293 height 12
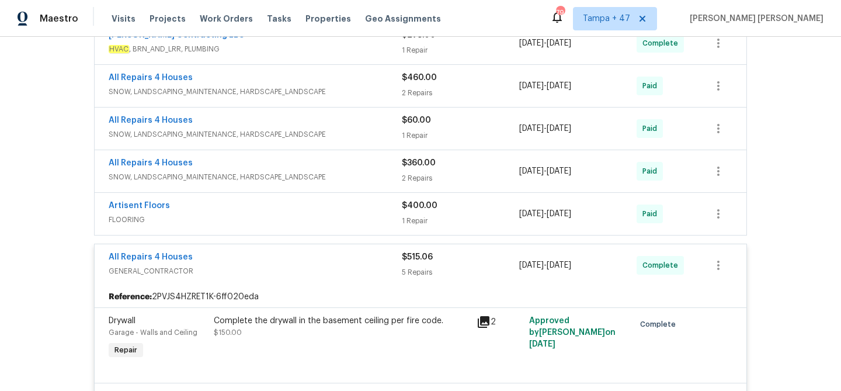
click at [375, 204] on div "Artisent Floors" at bounding box center [255, 207] width 293 height 14
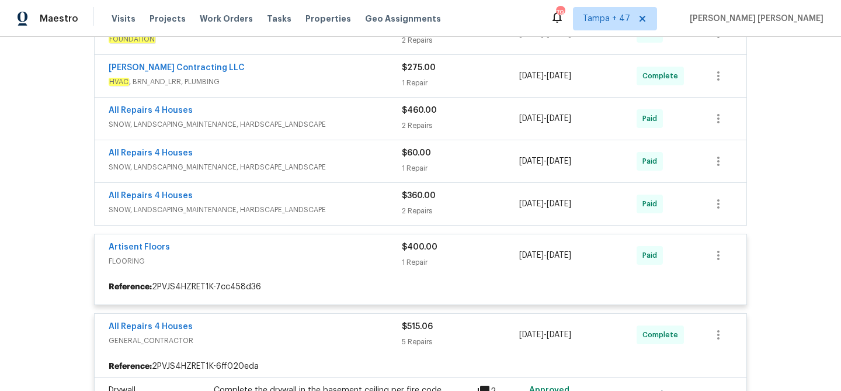
scroll to position [414, 0]
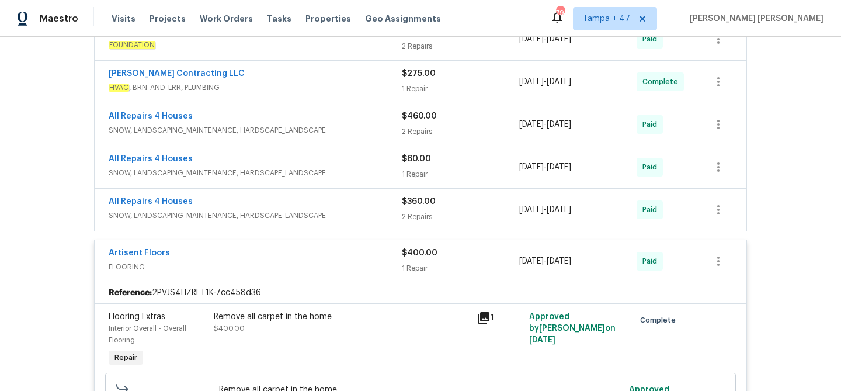
click at [375, 204] on div "All Repairs 4 Houses" at bounding box center [255, 203] width 293 height 14
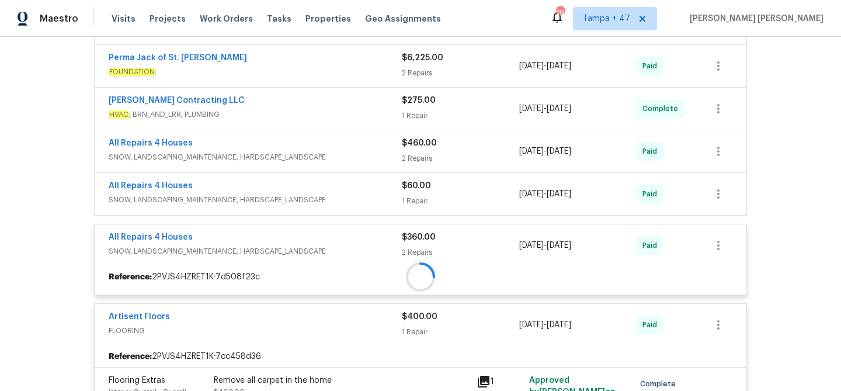
scroll to position [374, 0]
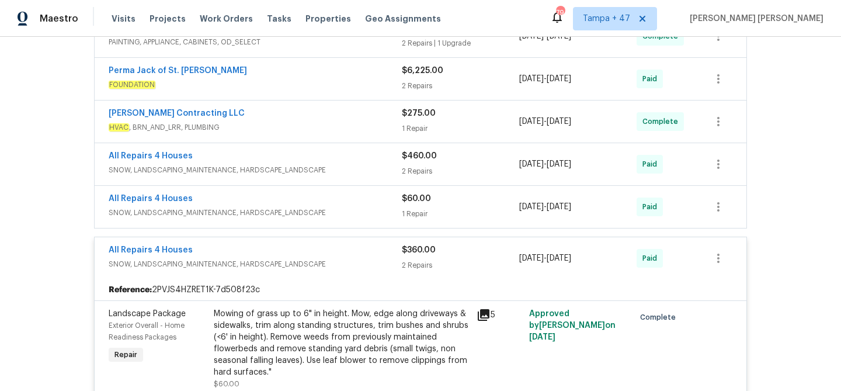
click at [384, 212] on span "SNOW, LANDSCAPING_MAINTENANCE, HARDSCAPE_LANDSCAPE" at bounding box center [255, 213] width 293 height 12
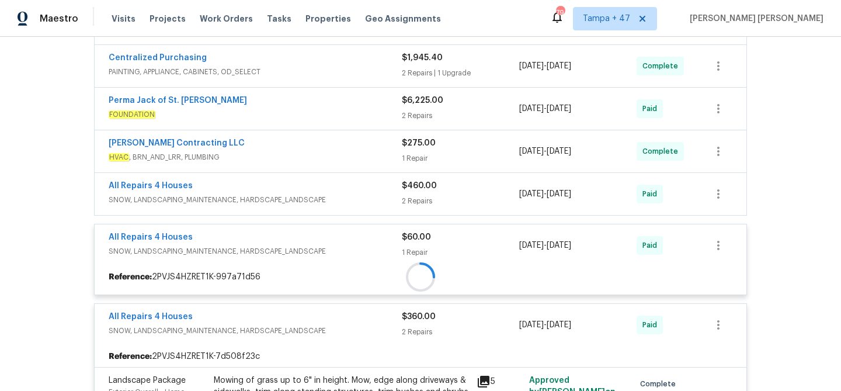
scroll to position [314, 0]
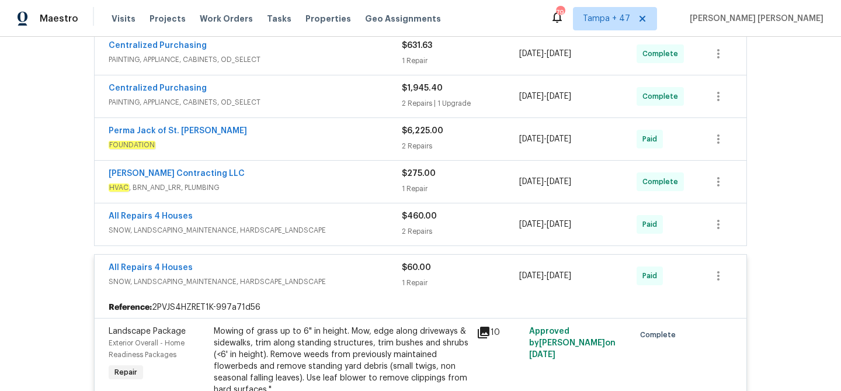
click at [392, 217] on div "All Repairs 4 Houses" at bounding box center [255, 217] width 293 height 14
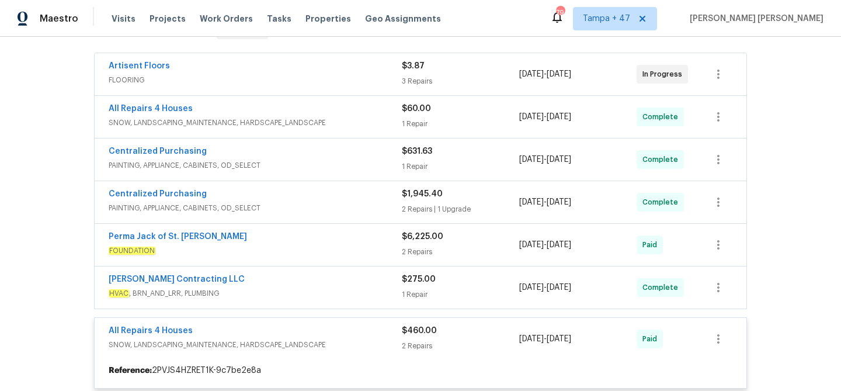
scroll to position [204, 0]
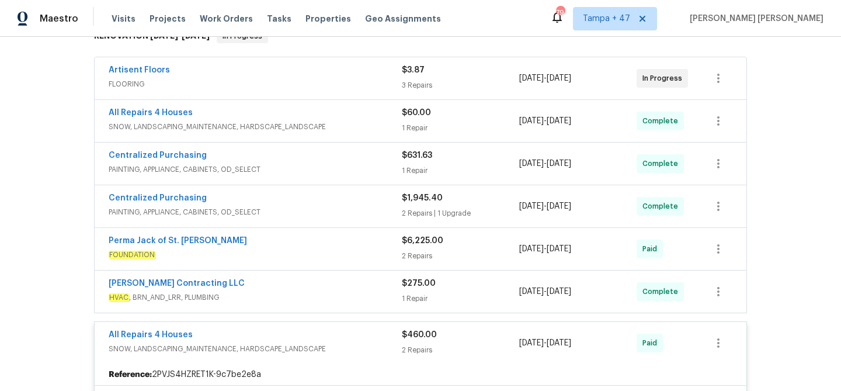
click at [386, 289] on div "[PERSON_NAME] Contracting LLC" at bounding box center [255, 285] width 293 height 14
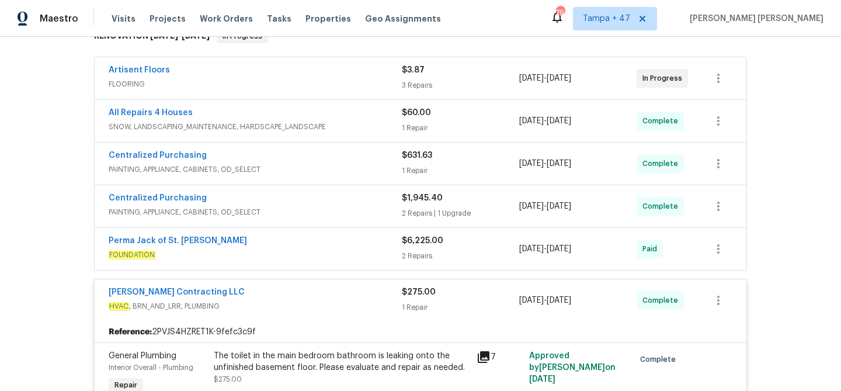
click at [400, 254] on span "FOUNDATION" at bounding box center [255, 255] width 293 height 12
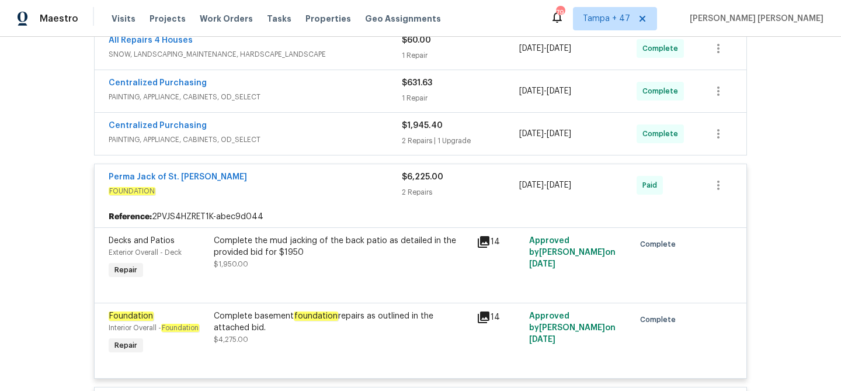
scroll to position [277, 0]
click at [345, 130] on div "Centralized Purchasing" at bounding box center [255, 126] width 293 height 14
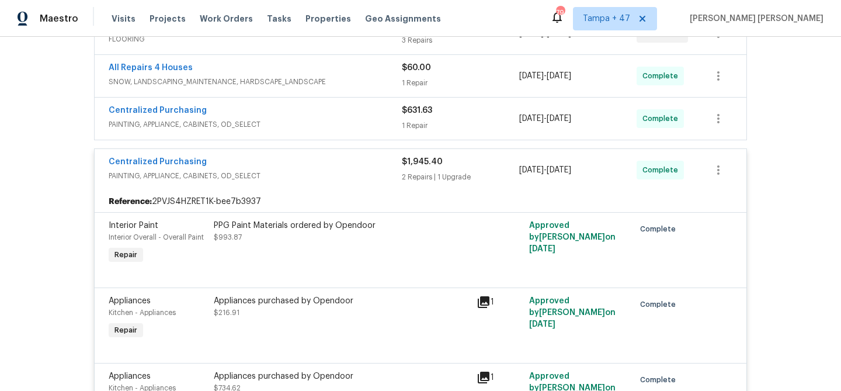
click at [355, 120] on span "PAINTING, APPLIANCE, CABINETS, OD_SELECT" at bounding box center [255, 125] width 293 height 12
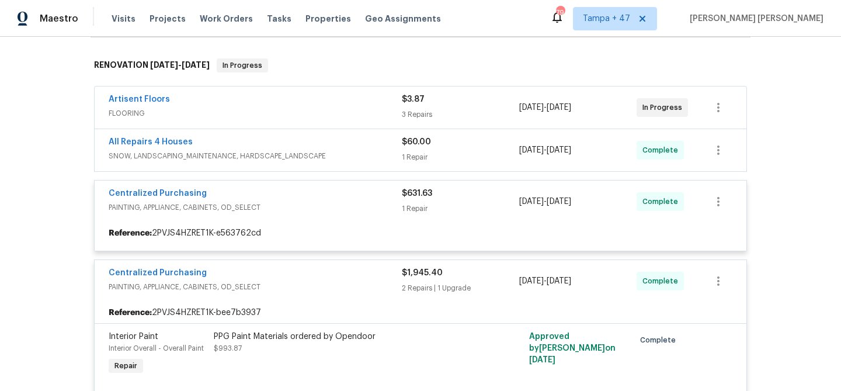
scroll to position [168, 0]
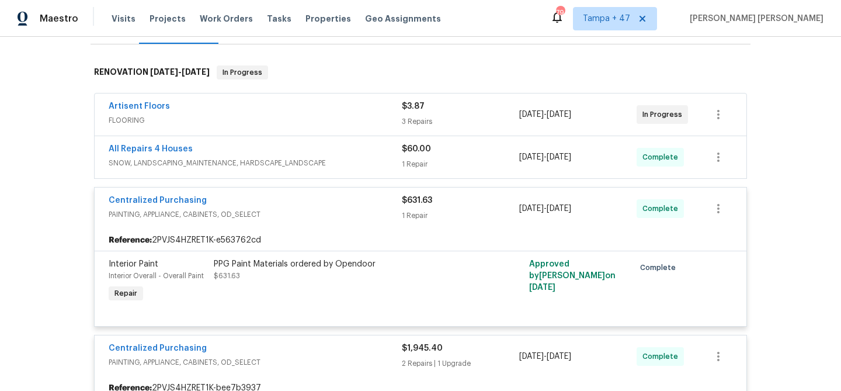
click at [363, 163] on span "SNOW, LANDSCAPING_MAINTENANCE, HARDSCAPE_LANDSCAPE" at bounding box center [255, 163] width 293 height 12
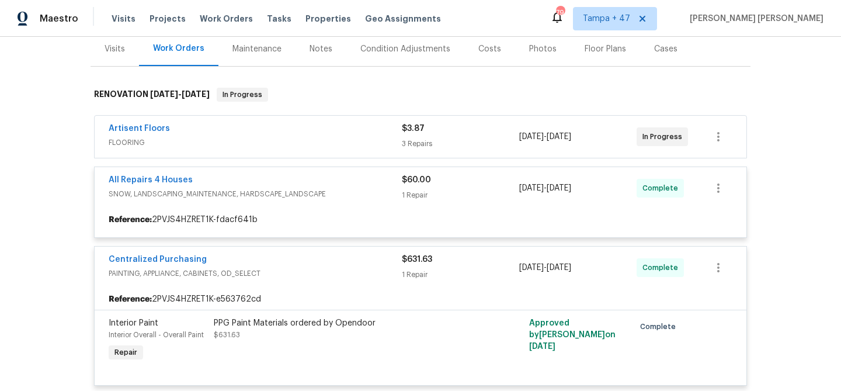
scroll to position [143, 0]
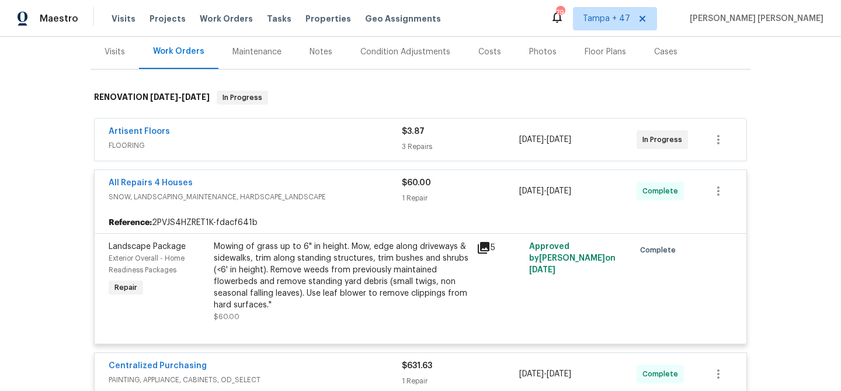
click at [375, 140] on span "FLOORING" at bounding box center [255, 146] width 293 height 12
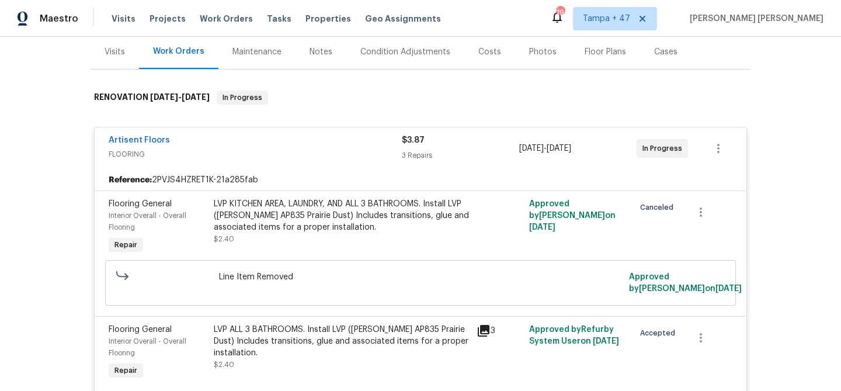
scroll to position [9, 0]
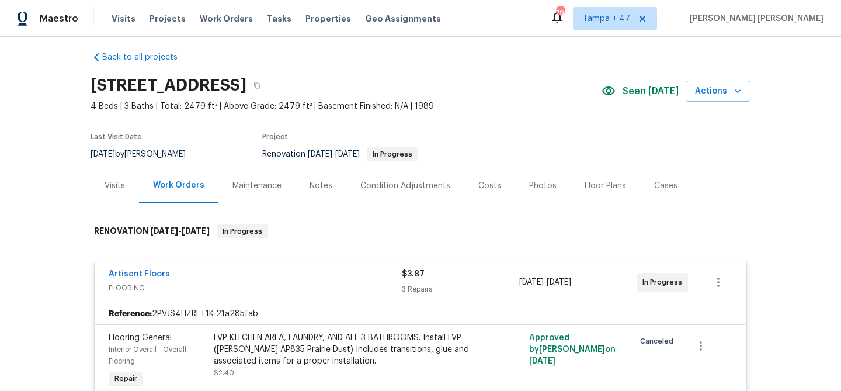
click at [117, 186] on div "Visits" at bounding box center [115, 186] width 20 height 12
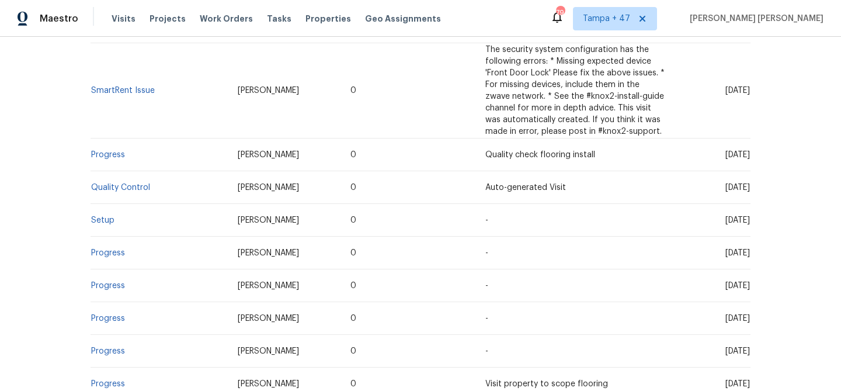
scroll to position [366, 0]
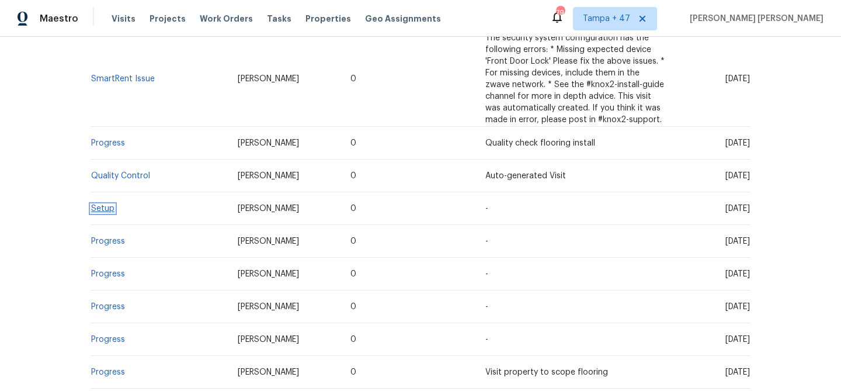
click at [108, 207] on link "Setup" at bounding box center [102, 209] width 23 height 8
